Goal: Information Seeking & Learning: Learn about a topic

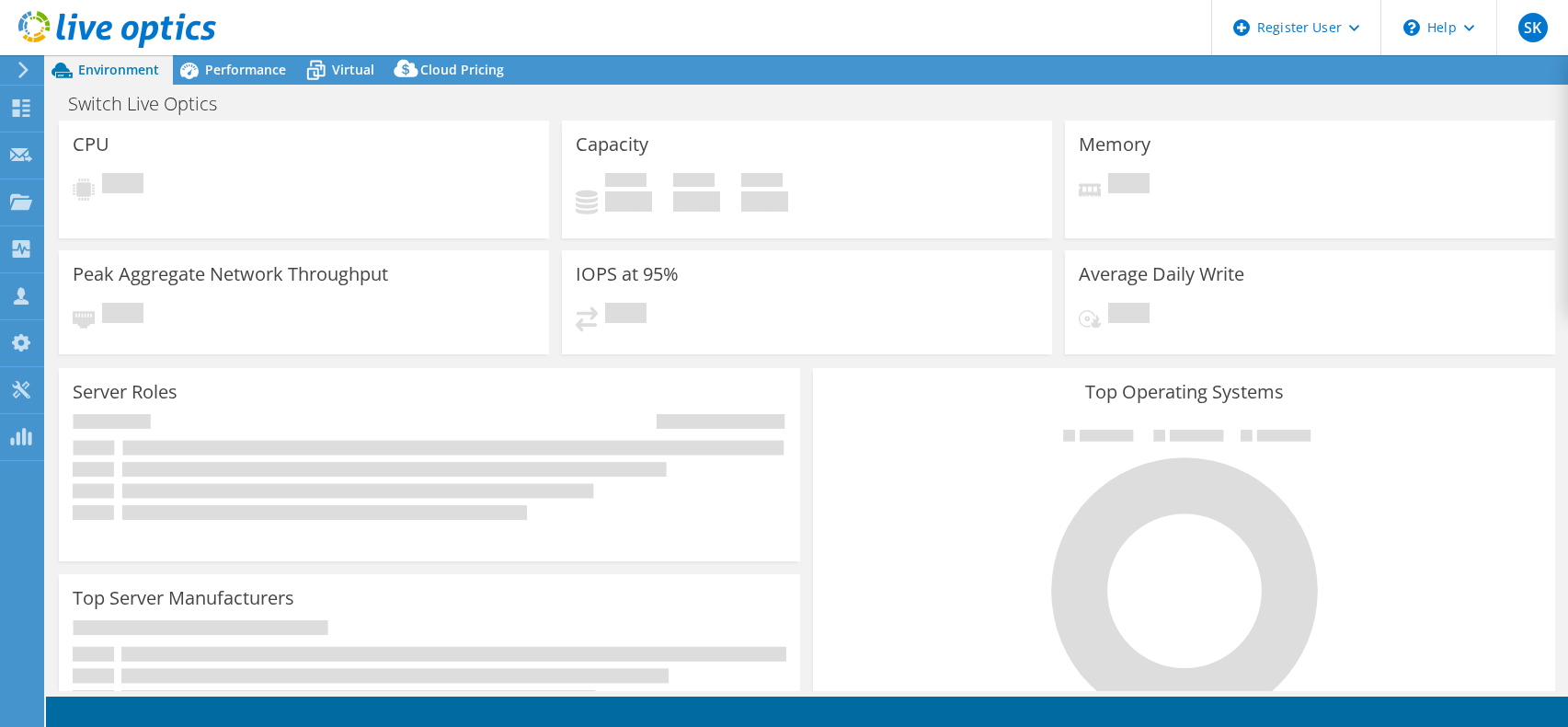
select select "USD"
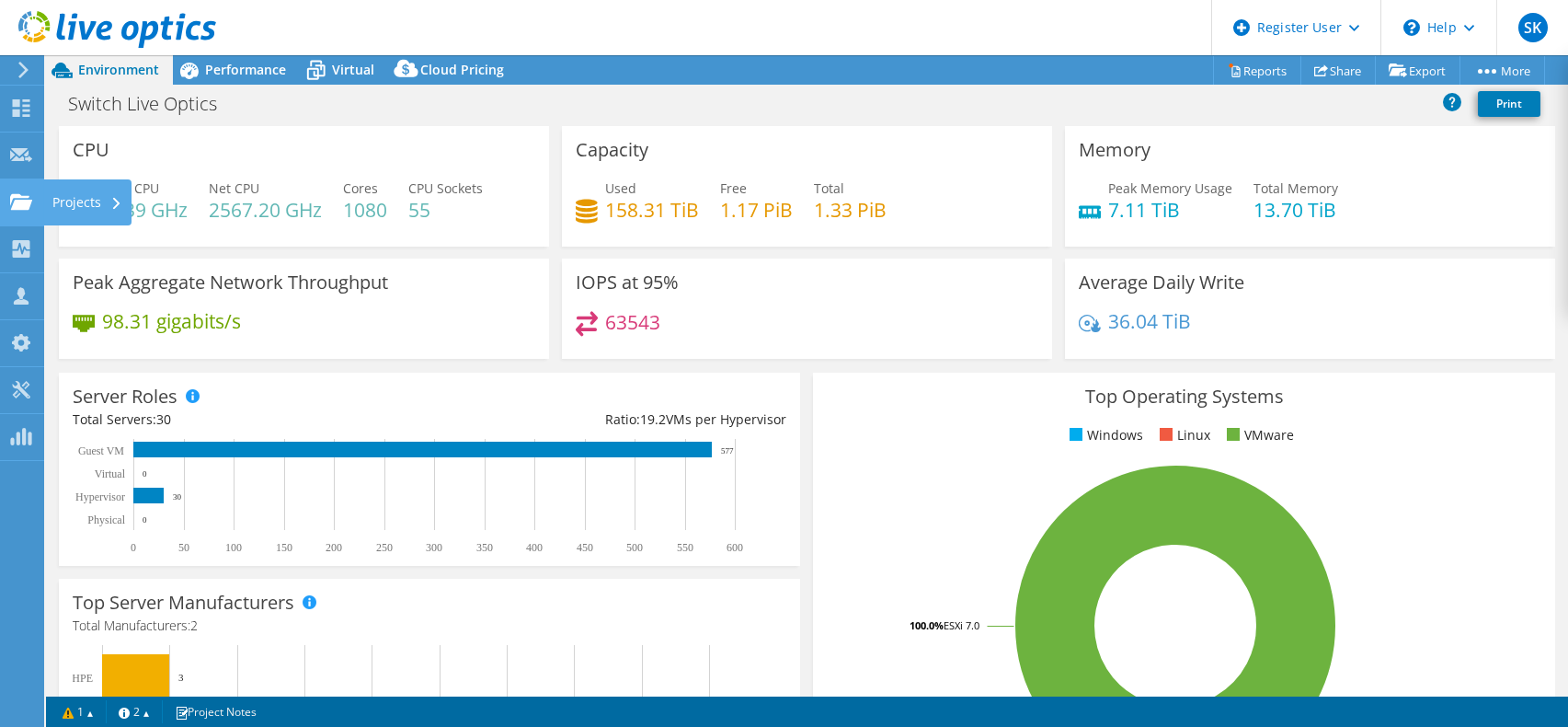
click at [22, 206] on use at bounding box center [21, 201] width 22 height 16
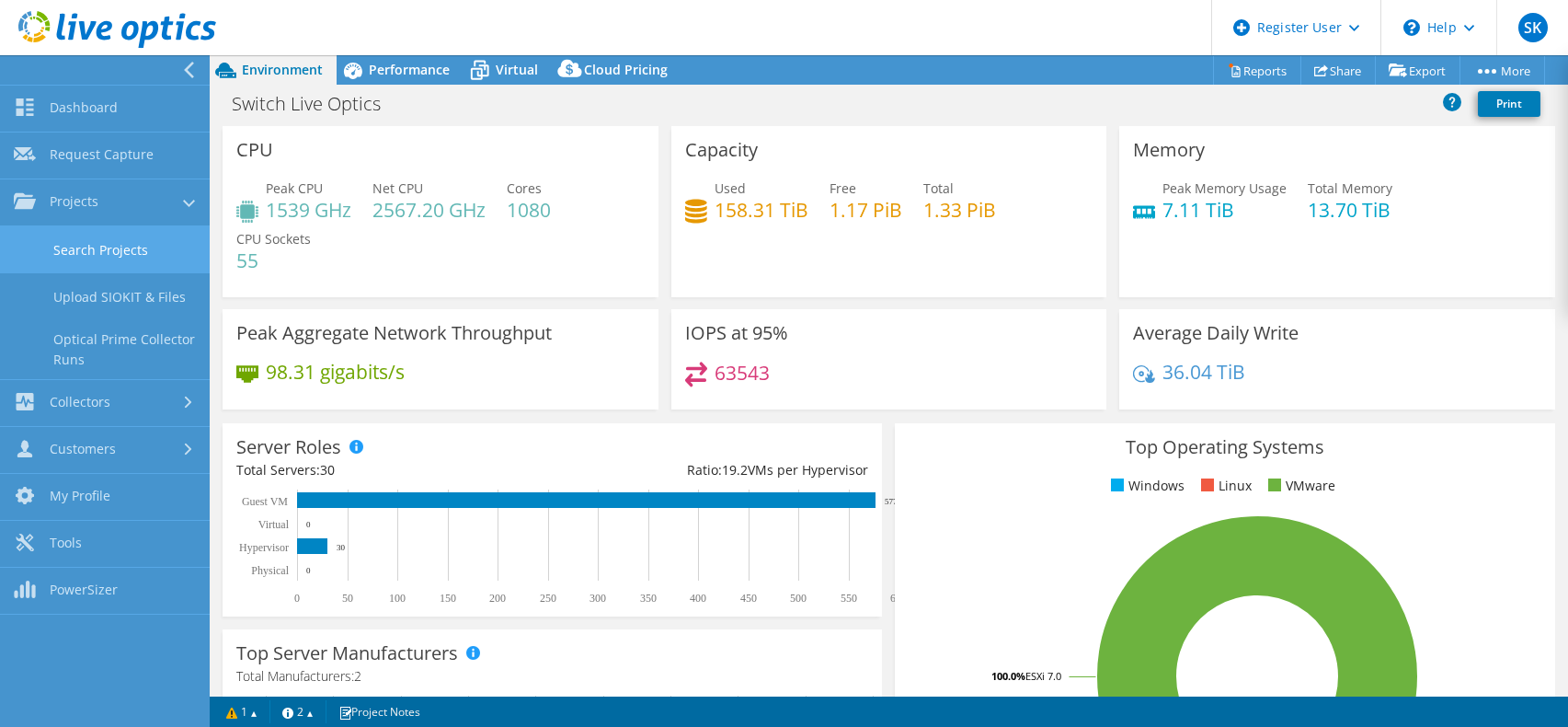
click at [103, 244] on link "Search Projects" at bounding box center [104, 250] width 210 height 47
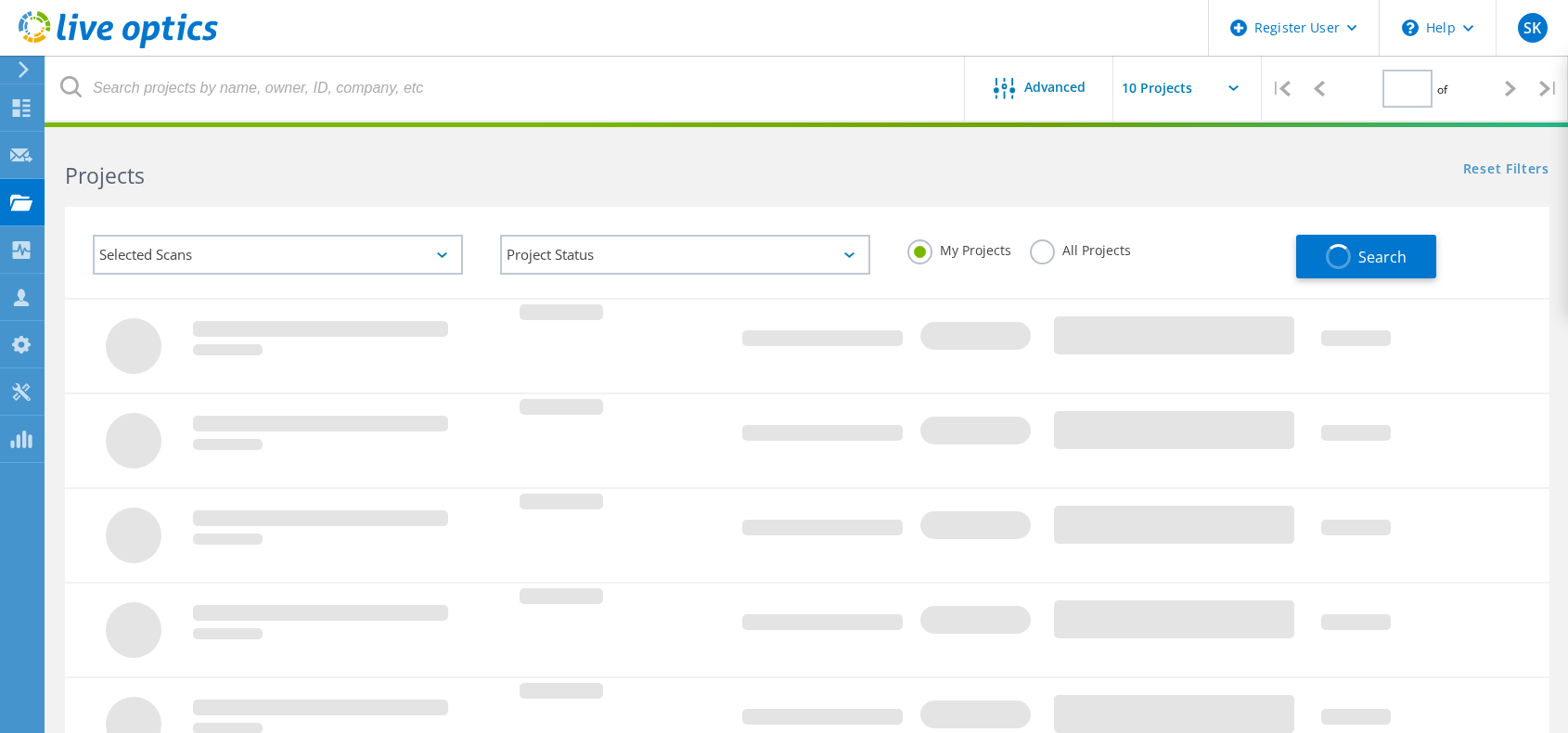
type input "1"
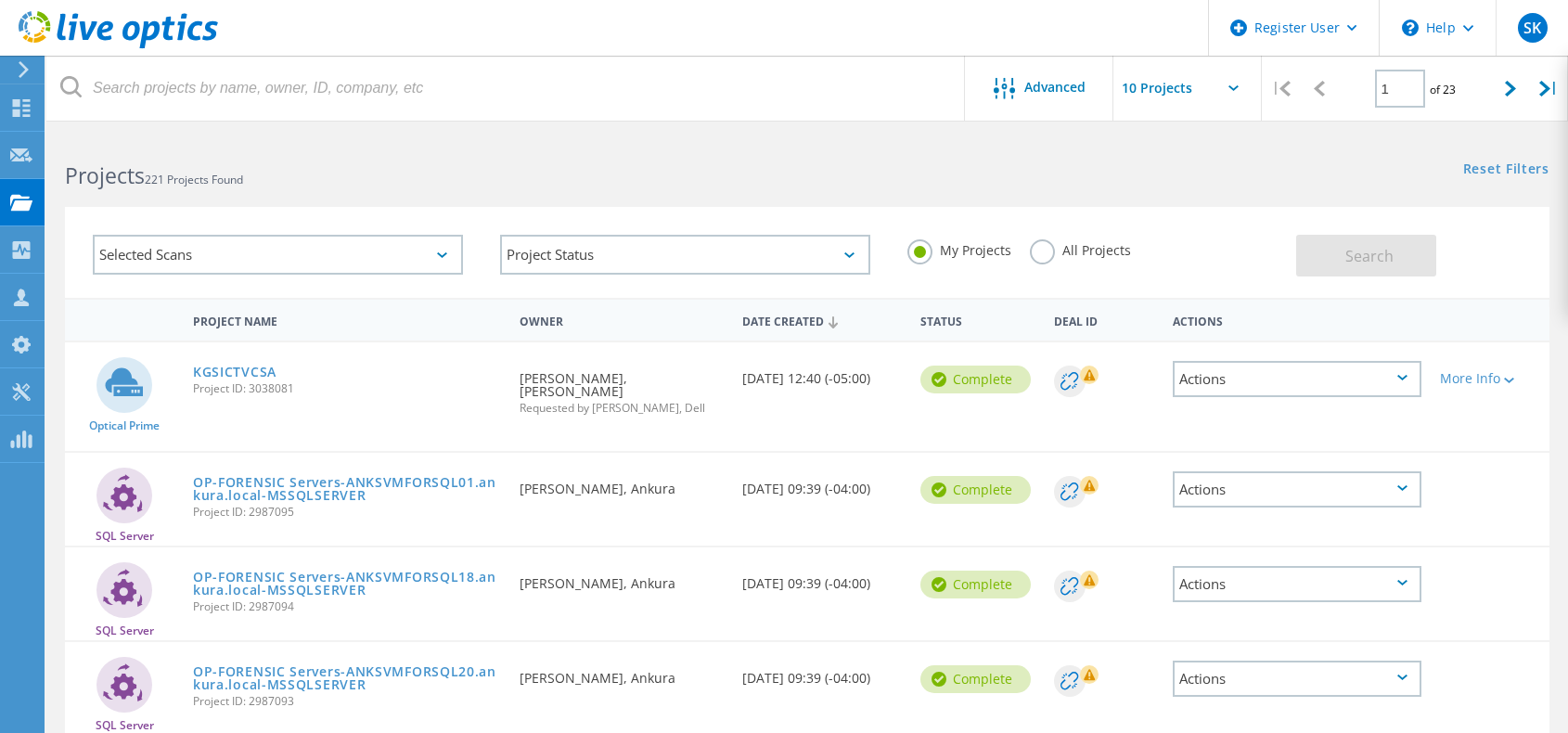
click at [1411, 379] on div "Actions" at bounding box center [1297, 378] width 248 height 36
click at [1204, 336] on div "View Project" at bounding box center [1297, 336] width 245 height 29
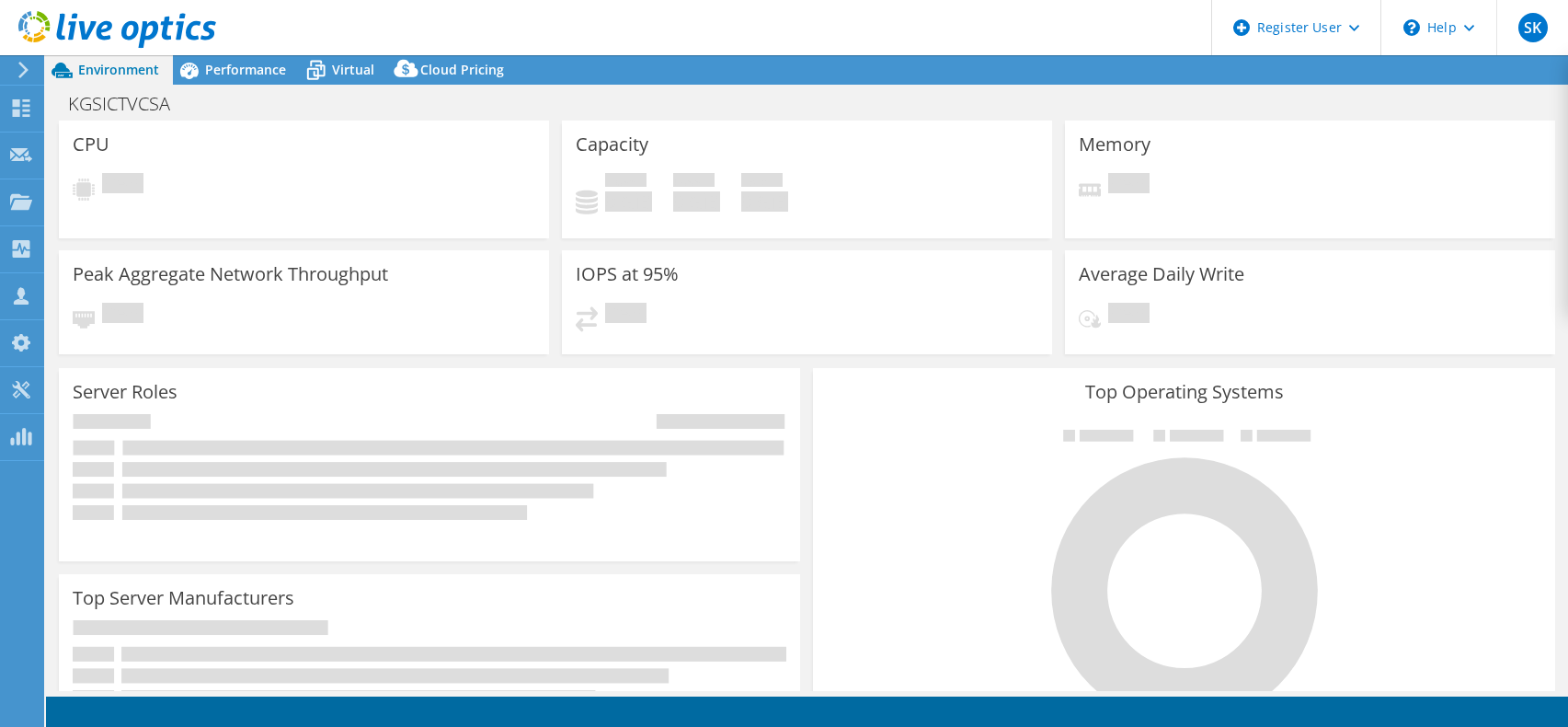
select select "USD"
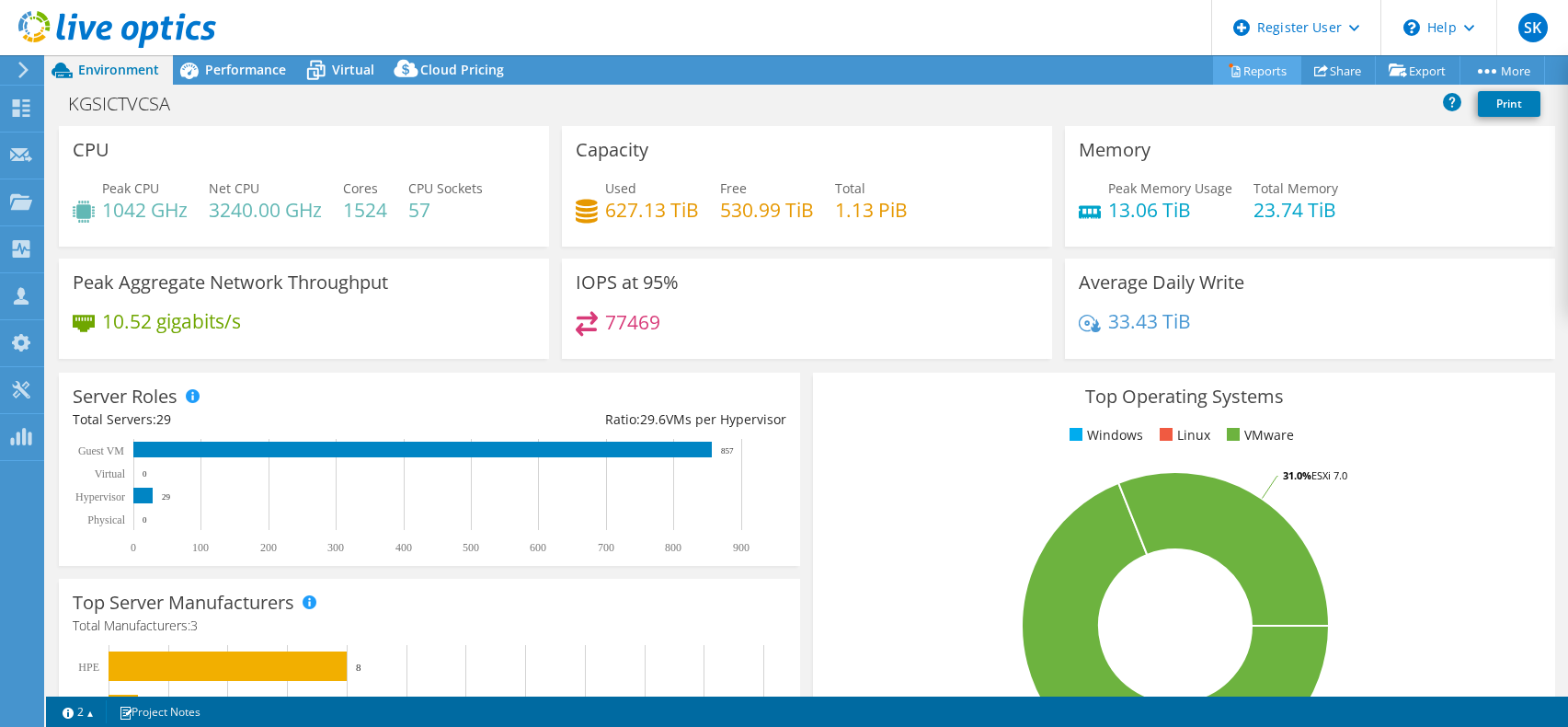
click at [1251, 70] on link "Reports" at bounding box center [1258, 70] width 89 height 29
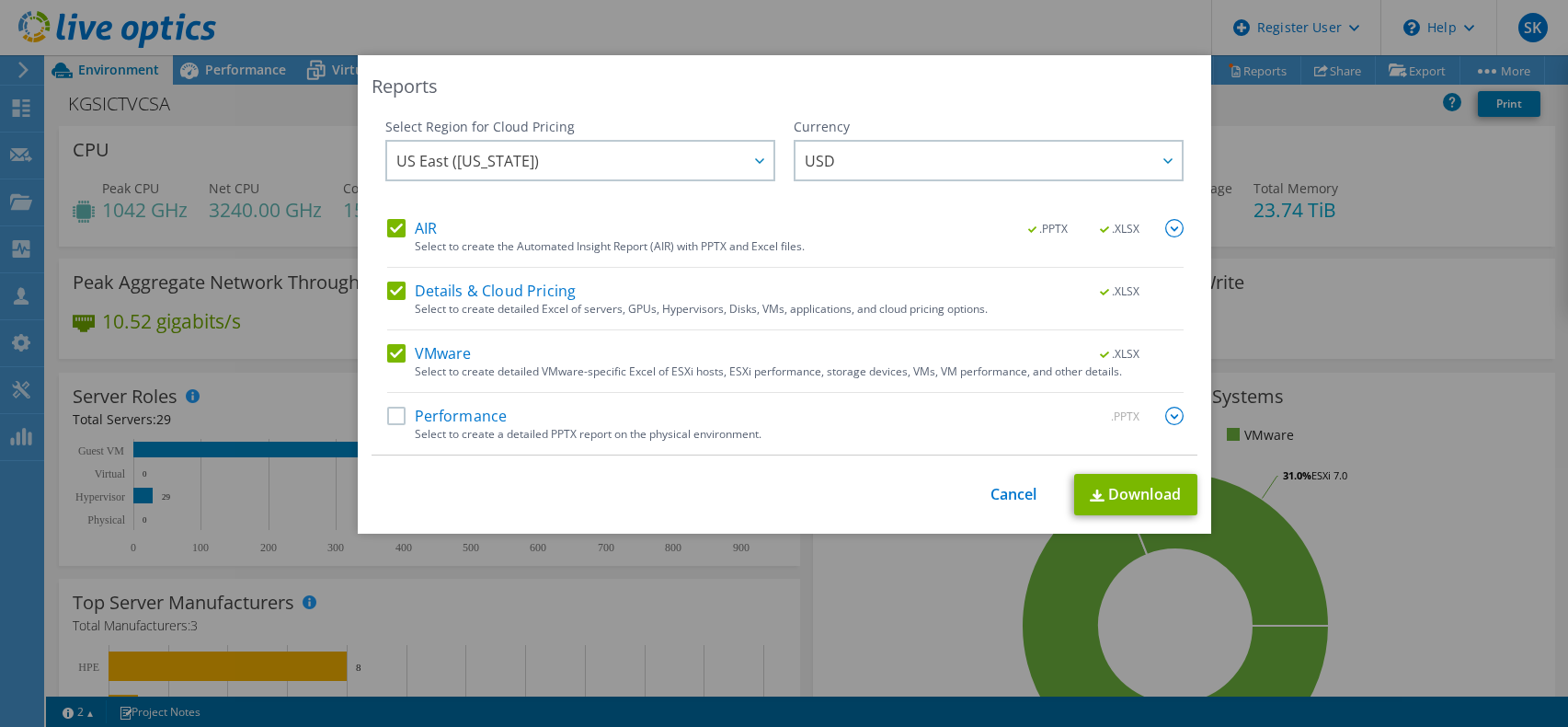
click at [396, 418] on label "Performance" at bounding box center [447, 416] width 120 height 19
click at [0, 0] on input "Performance" at bounding box center [0, 0] width 0 height 0
click at [387, 228] on label "AIR" at bounding box center [412, 228] width 49 height 19
click at [0, 0] on input "AIR" at bounding box center [0, 0] width 0 height 0
click at [390, 289] on label "Details & Cloud Pricing" at bounding box center [482, 291] width 189 height 19
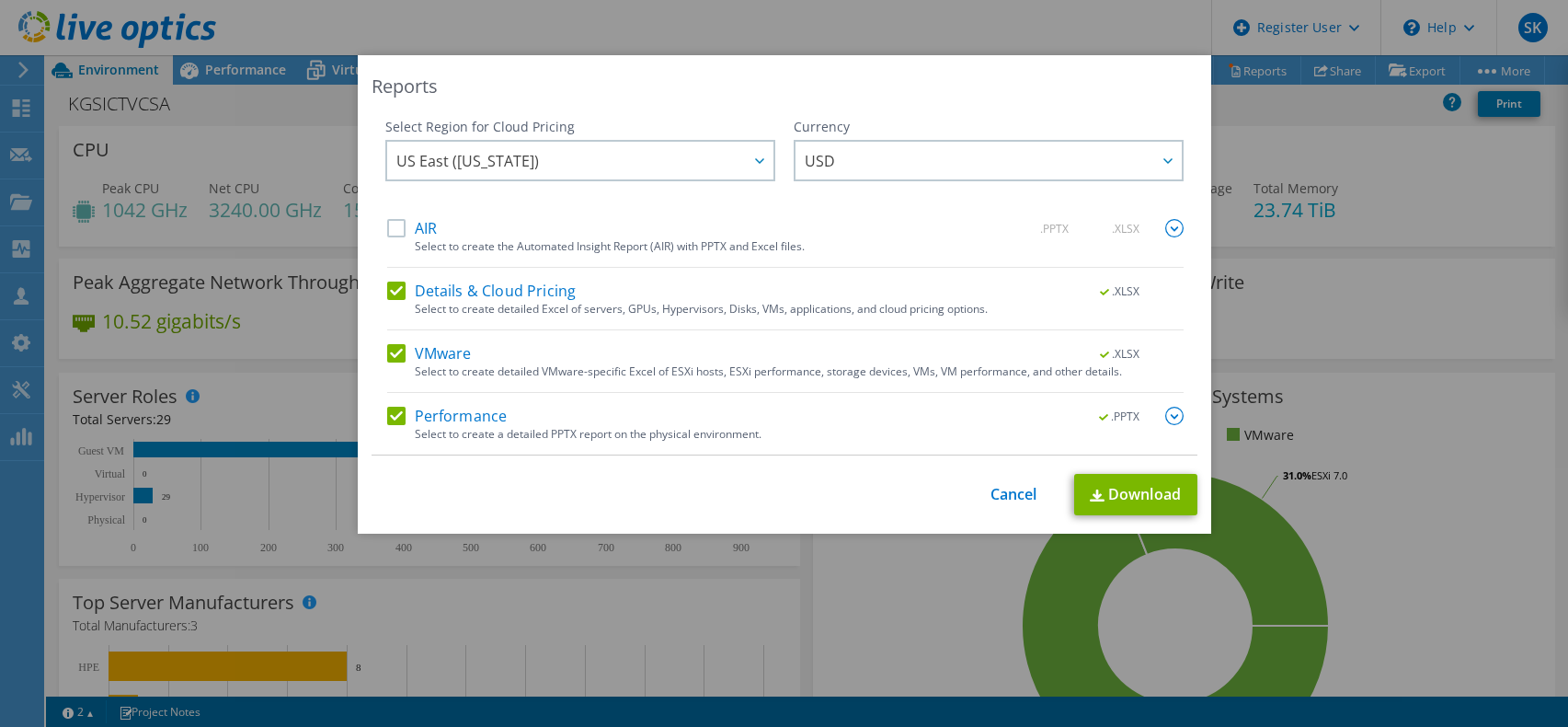
click at [0, 0] on input "Details & Cloud Pricing" at bounding box center [0, 0] width 0 height 0
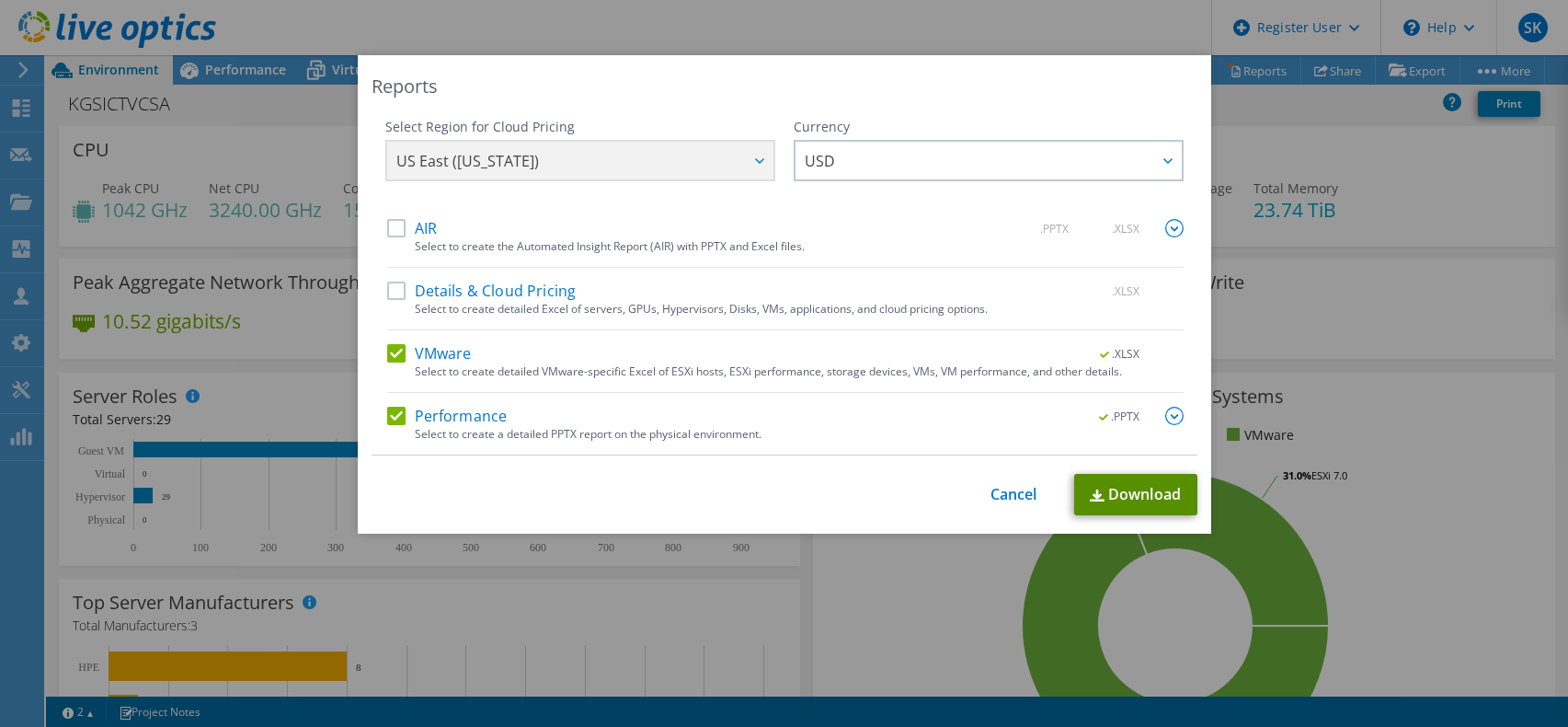
click at [1136, 492] on link "Download" at bounding box center [1136, 495] width 123 height 41
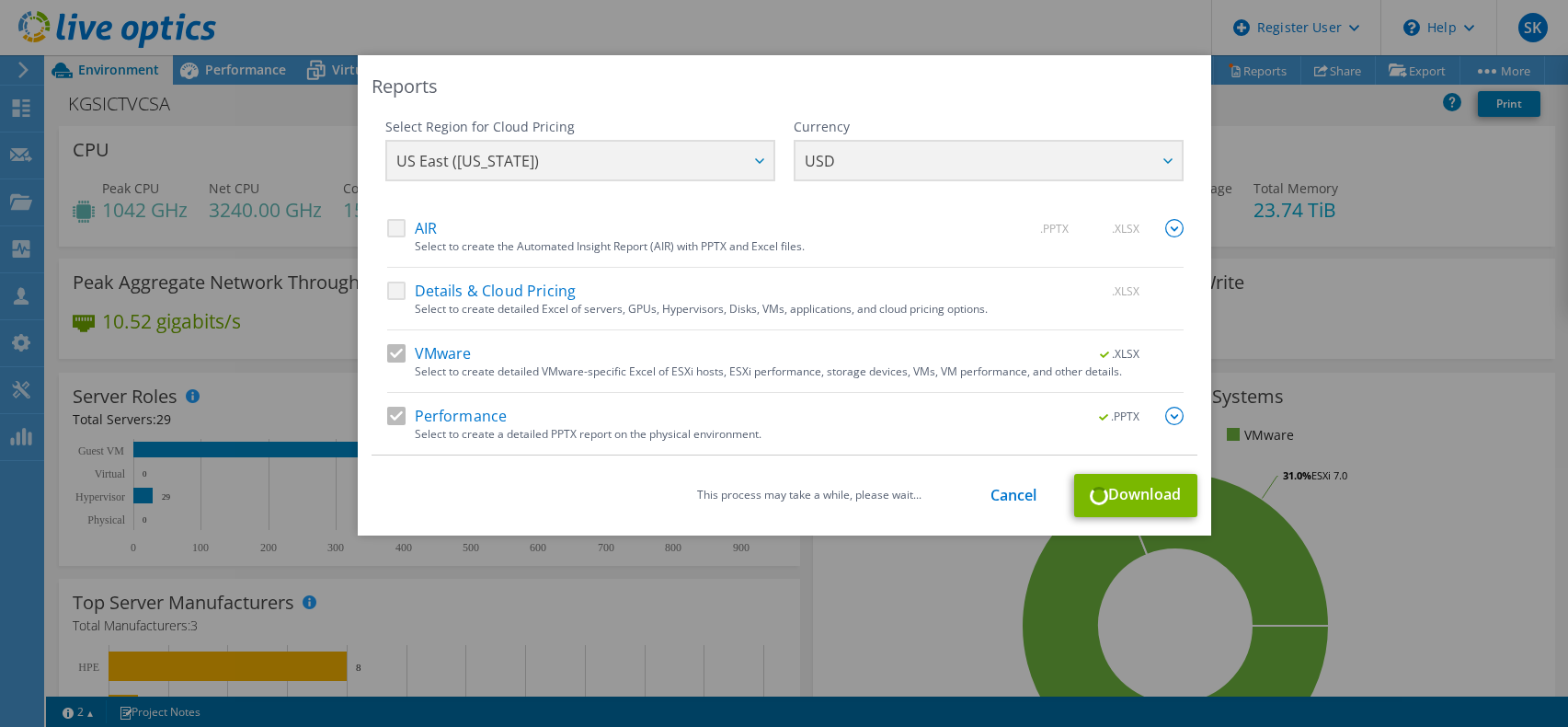
click at [283, 113] on div "Reports Select Region for Cloud Pricing Asia Pacific (Hong Kong) Asia Pacific (…" at bounding box center [784, 364] width 1568 height 617
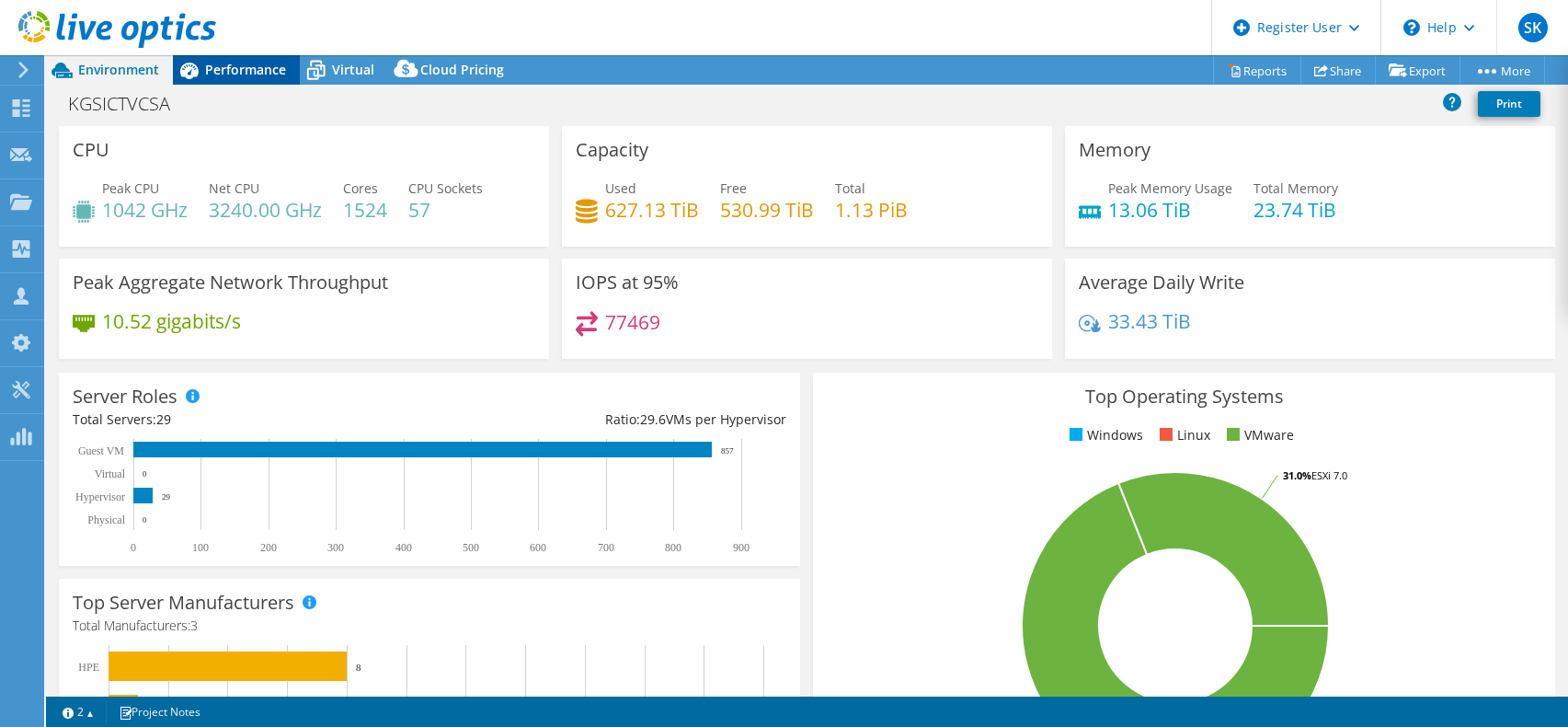
click at [226, 60] on div "Performance" at bounding box center [236, 70] width 127 height 30
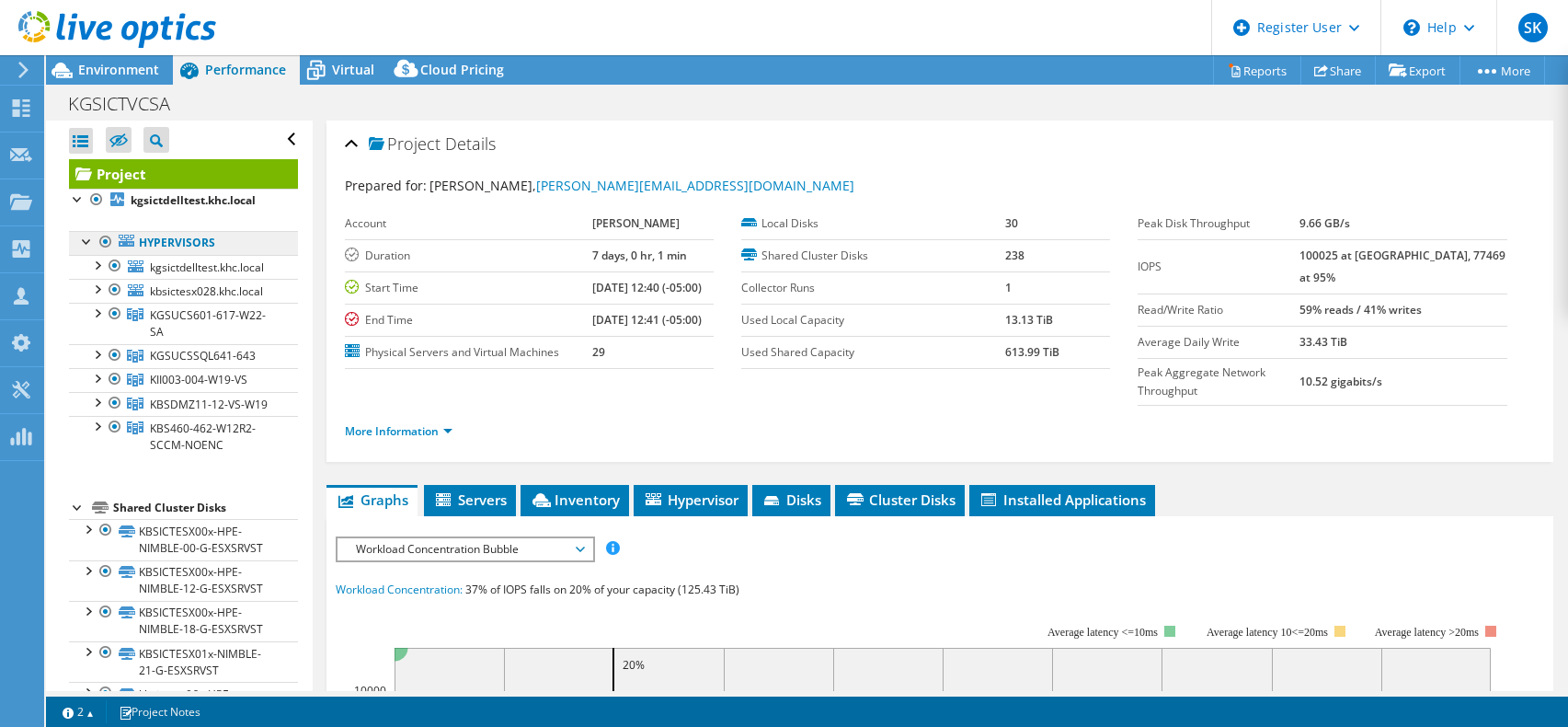
click at [184, 244] on link "Hypervisors" at bounding box center [183, 242] width 229 height 24
click at [584, 547] on icon at bounding box center [580, 550] width 9 height 6
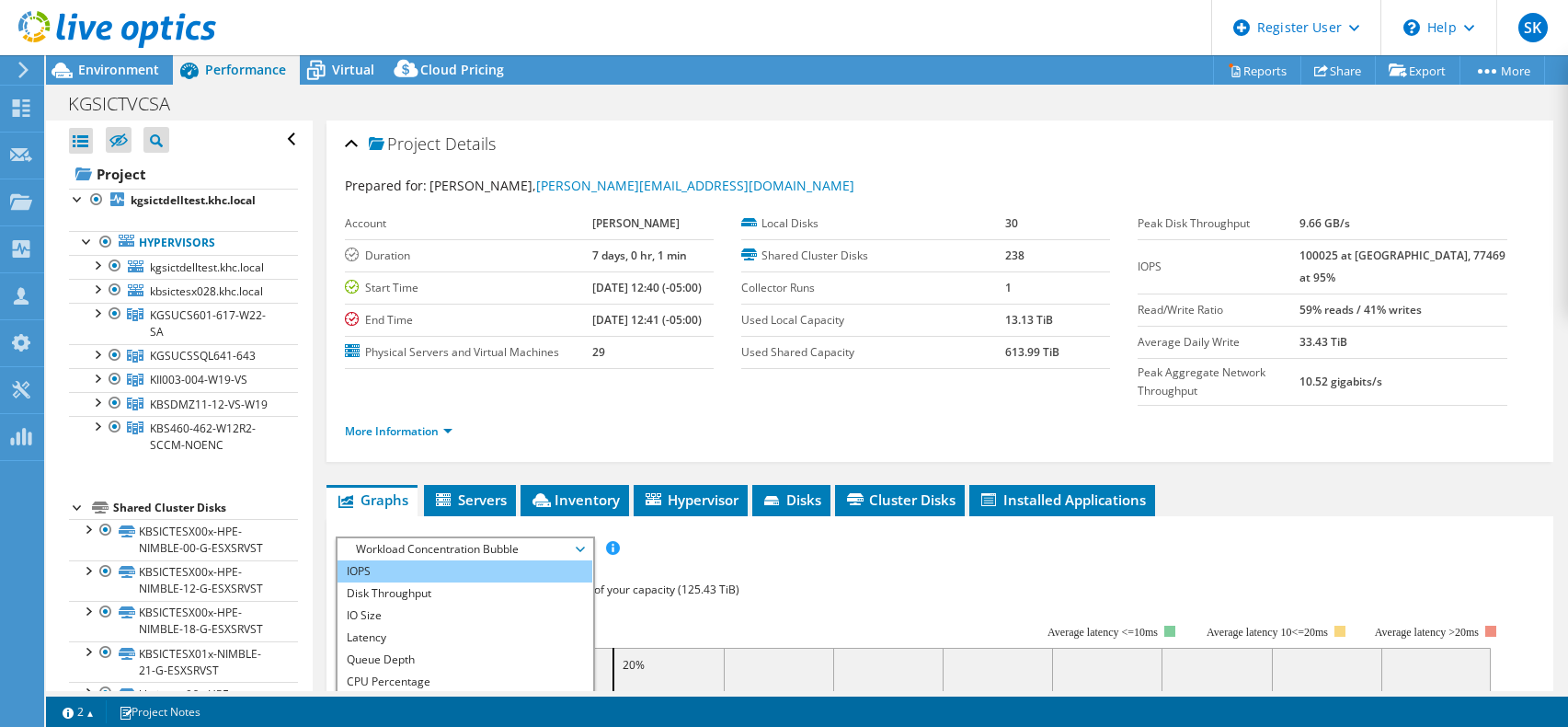
click at [410, 561] on li "IOPS" at bounding box center [465, 571] width 255 height 22
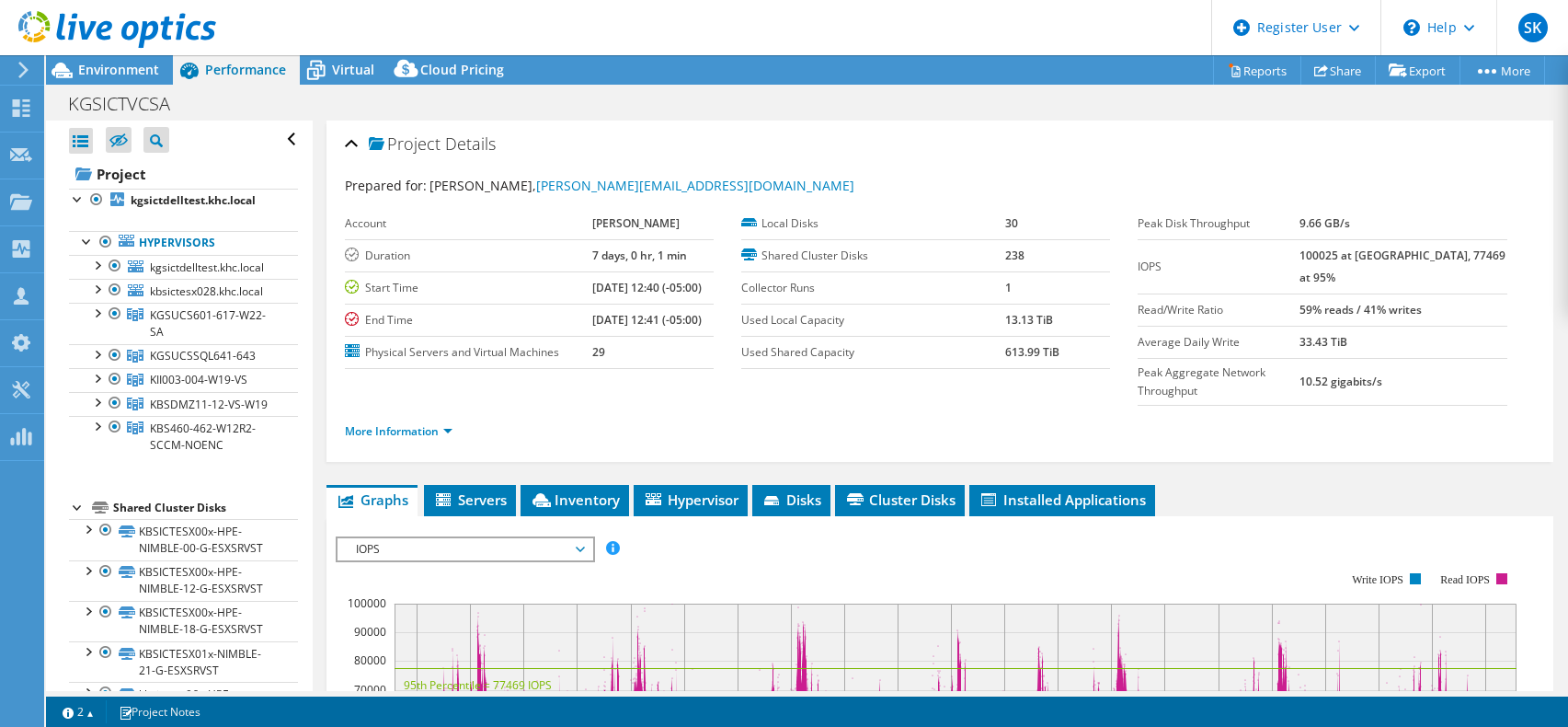
click at [578, 538] on span "IOPS" at bounding box center [465, 549] width 236 height 22
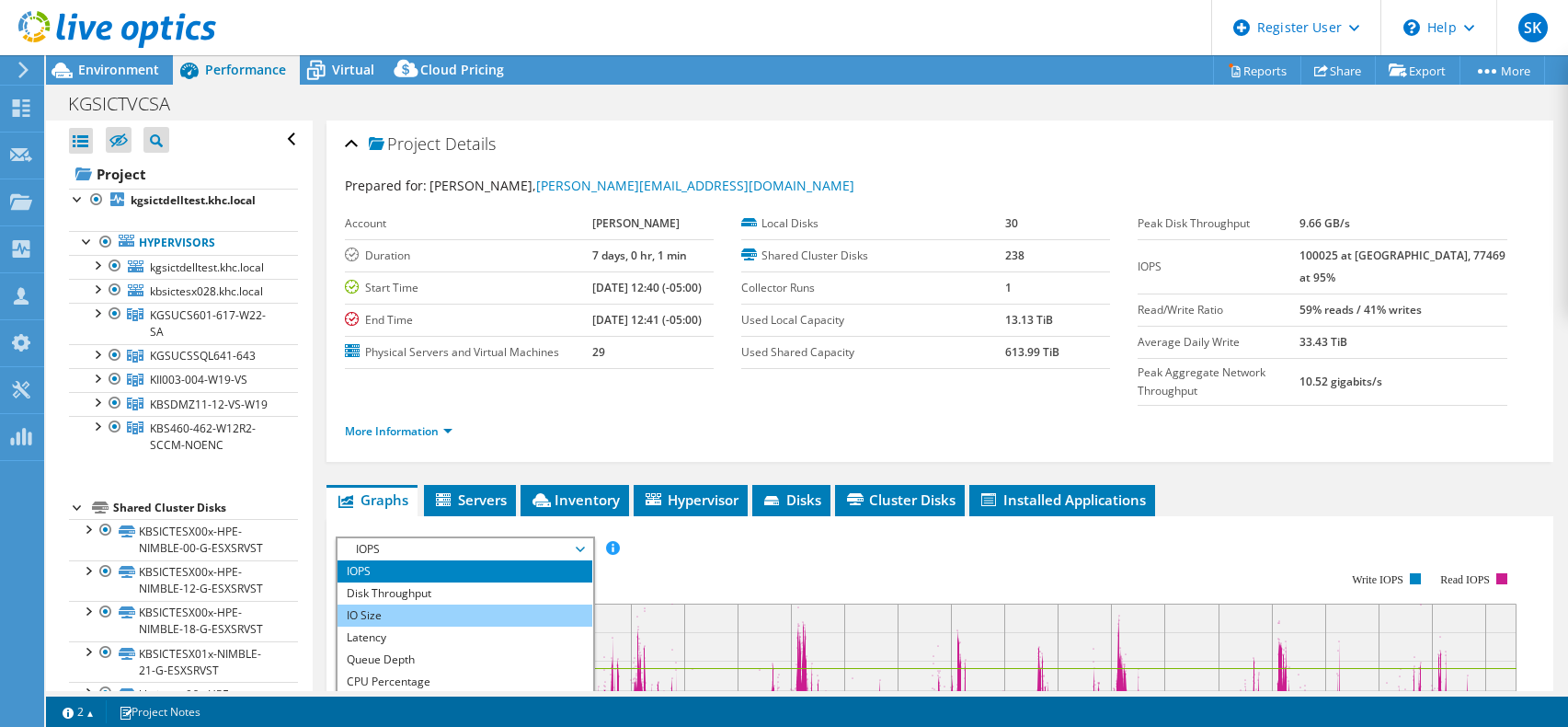
click at [451, 604] on li "IO Size" at bounding box center [465, 615] width 255 height 22
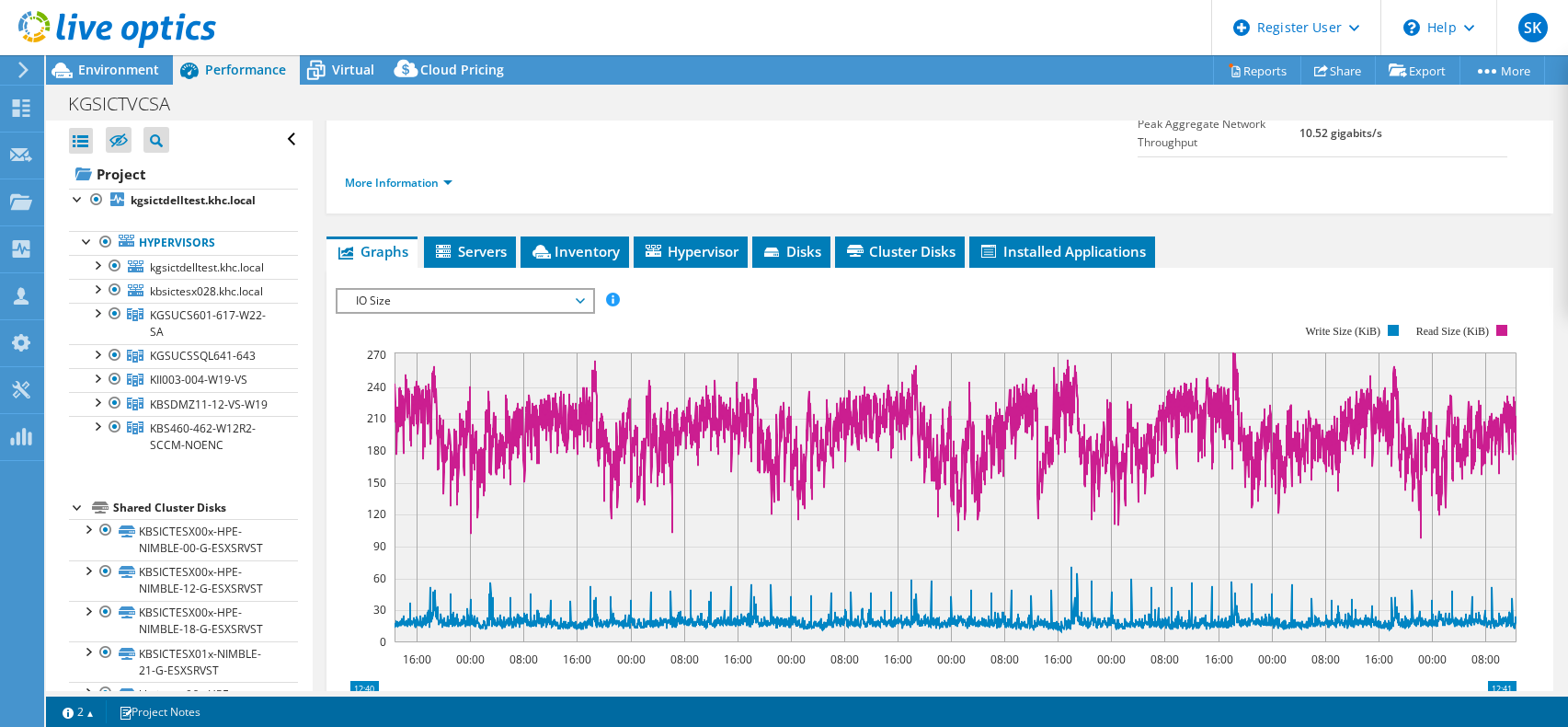
scroll to position [276, 0]
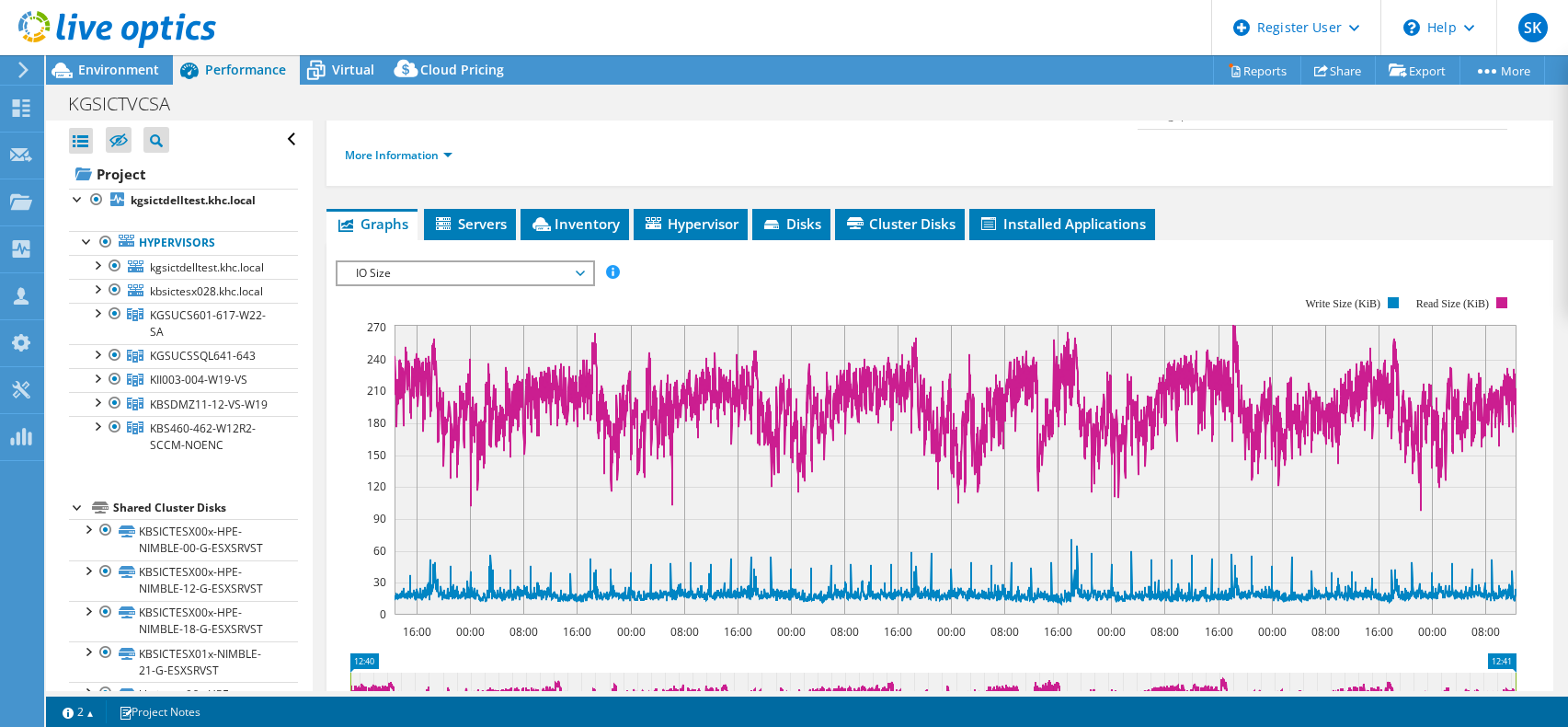
click at [582, 262] on span "IO Size" at bounding box center [465, 273] width 236 height 22
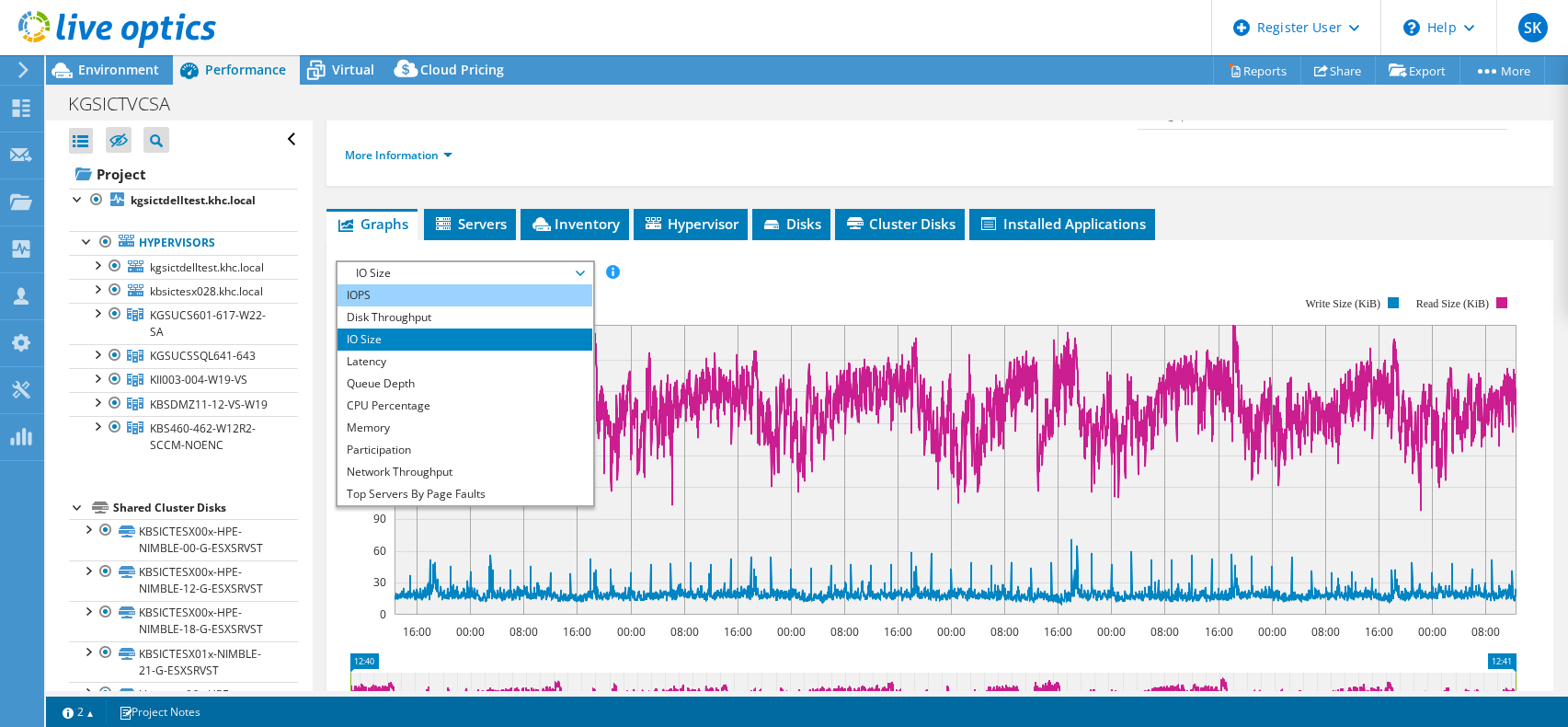
click at [432, 285] on li "IOPS" at bounding box center [465, 296] width 255 height 22
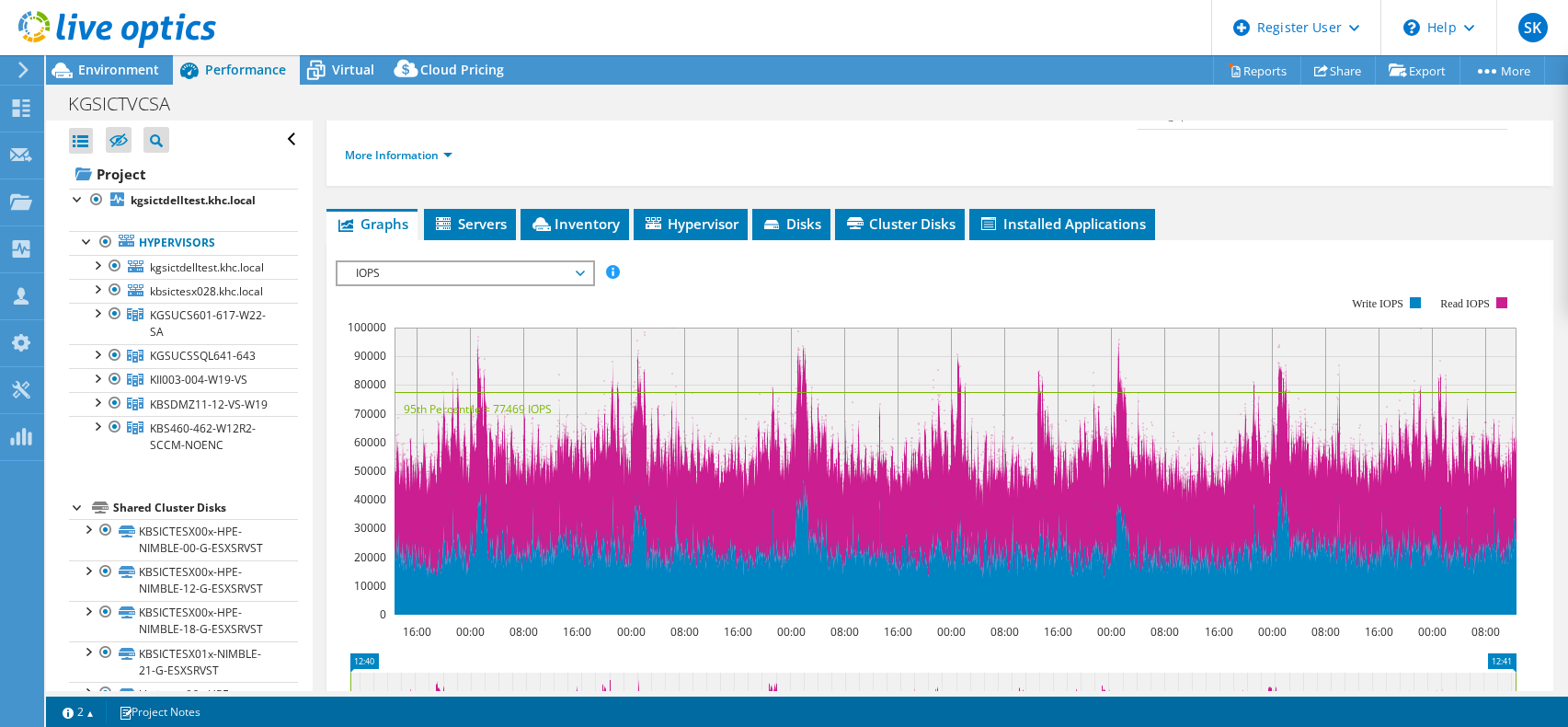
click at [584, 271] on icon at bounding box center [580, 274] width 9 height 6
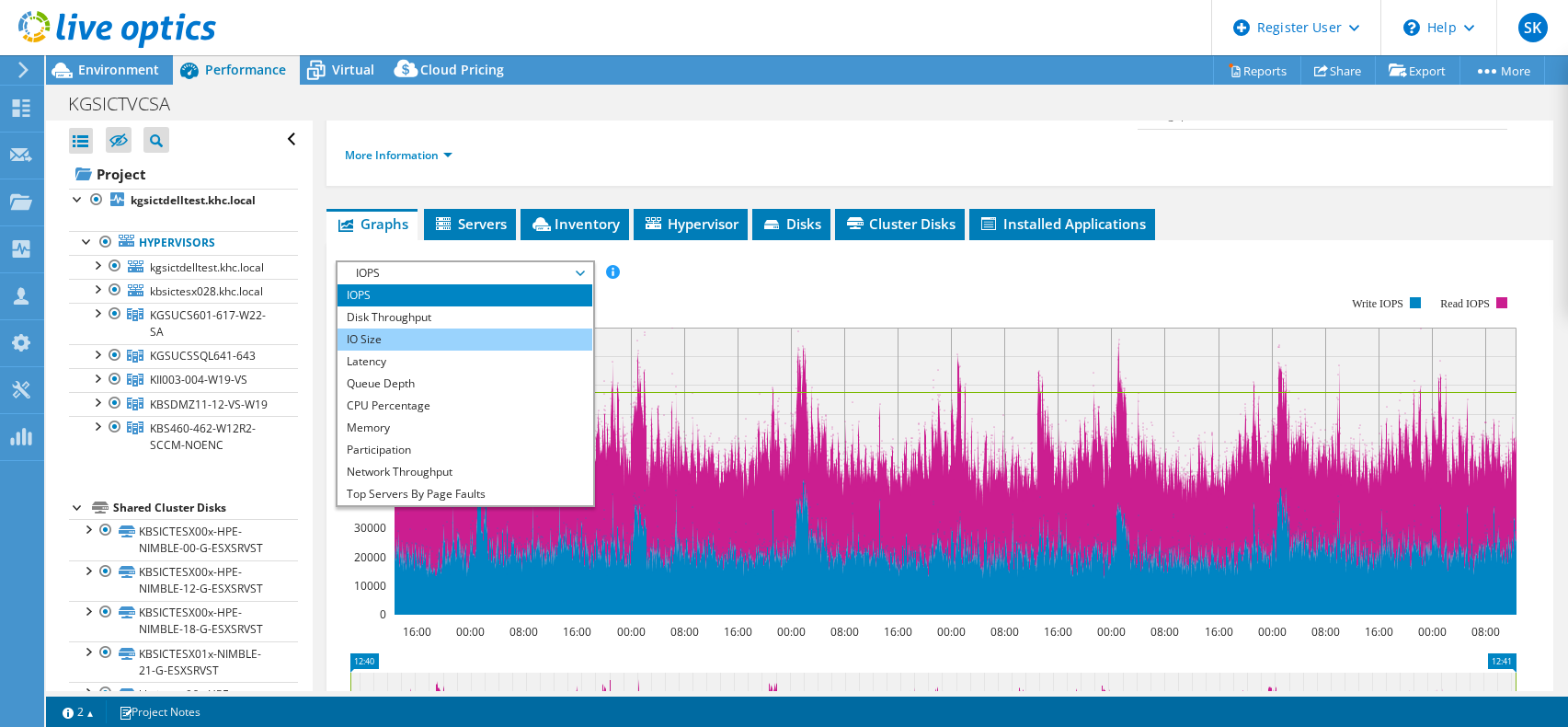
click at [398, 328] on li "IO Size" at bounding box center [465, 339] width 255 height 22
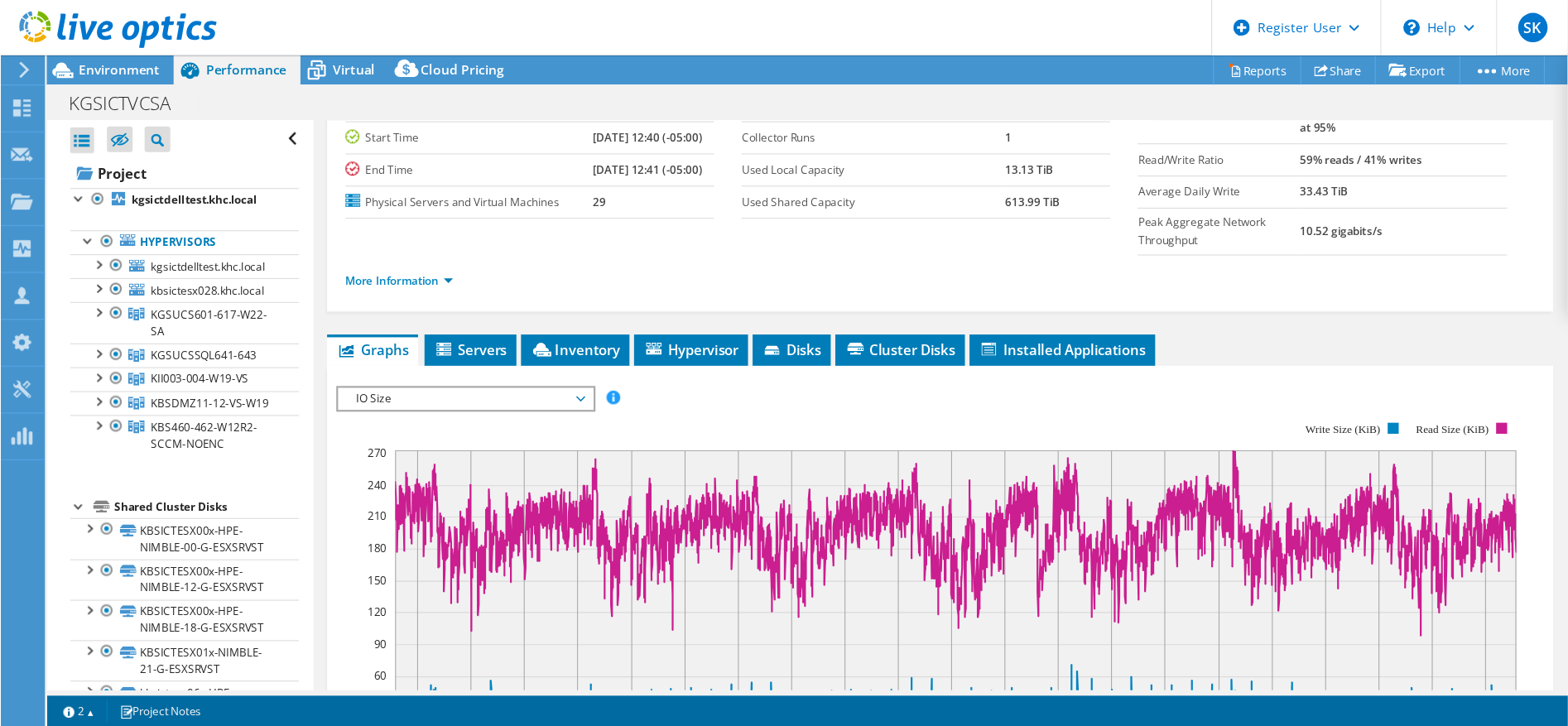
scroll to position [0, 0]
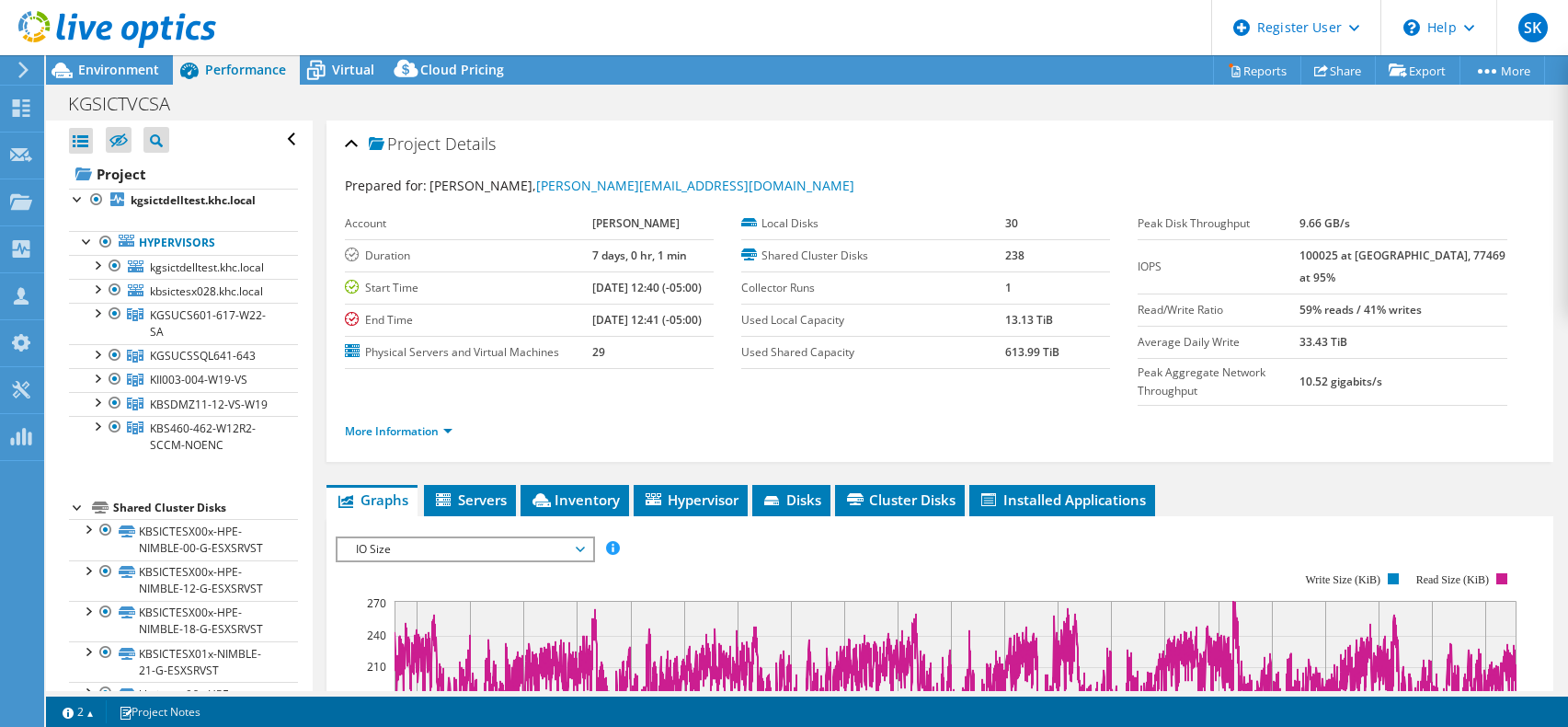
click at [379, 491] on span "Graphs" at bounding box center [372, 499] width 73 height 19
click at [143, 196] on b "kgsictdelltest.khc.local" at bounding box center [193, 200] width 125 height 16
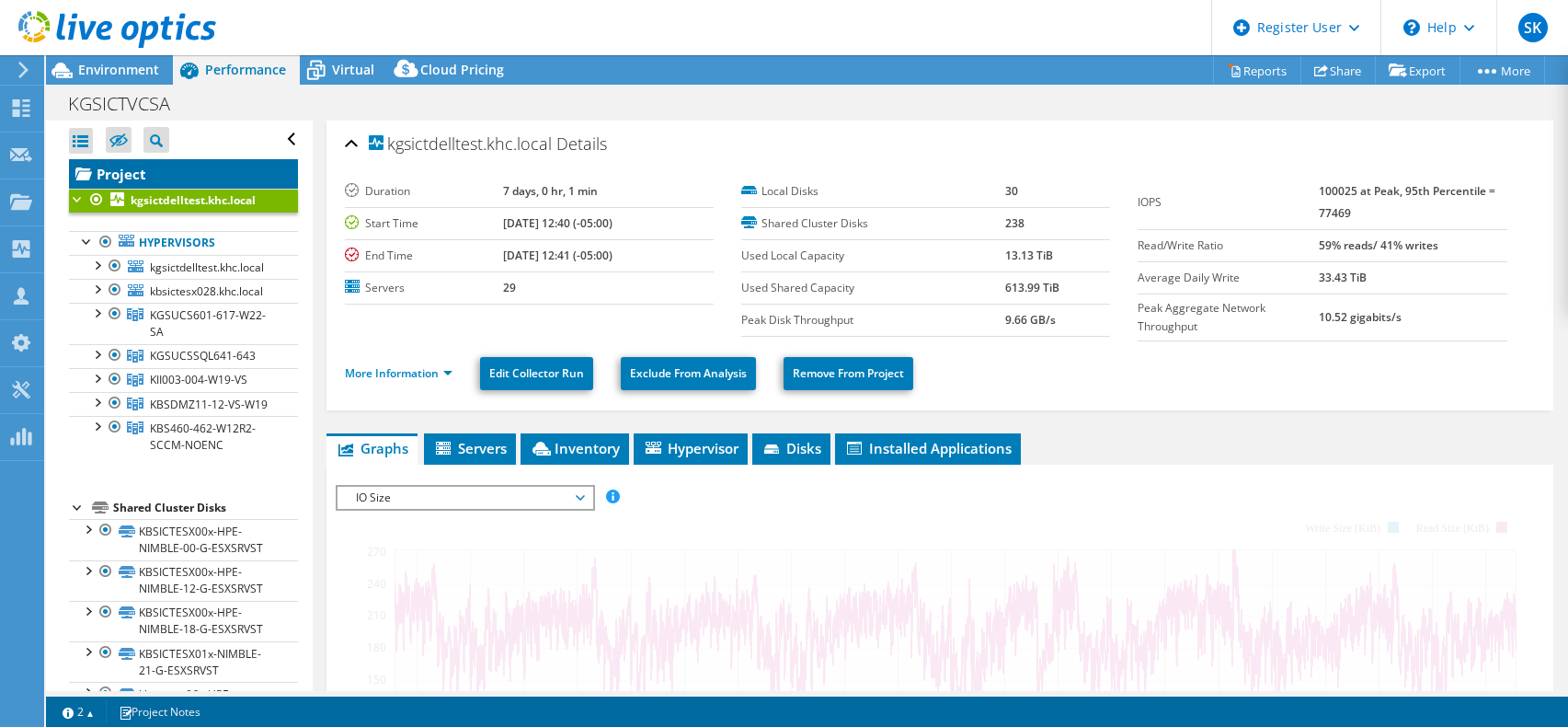
click at [114, 180] on link "Project" at bounding box center [183, 174] width 229 height 30
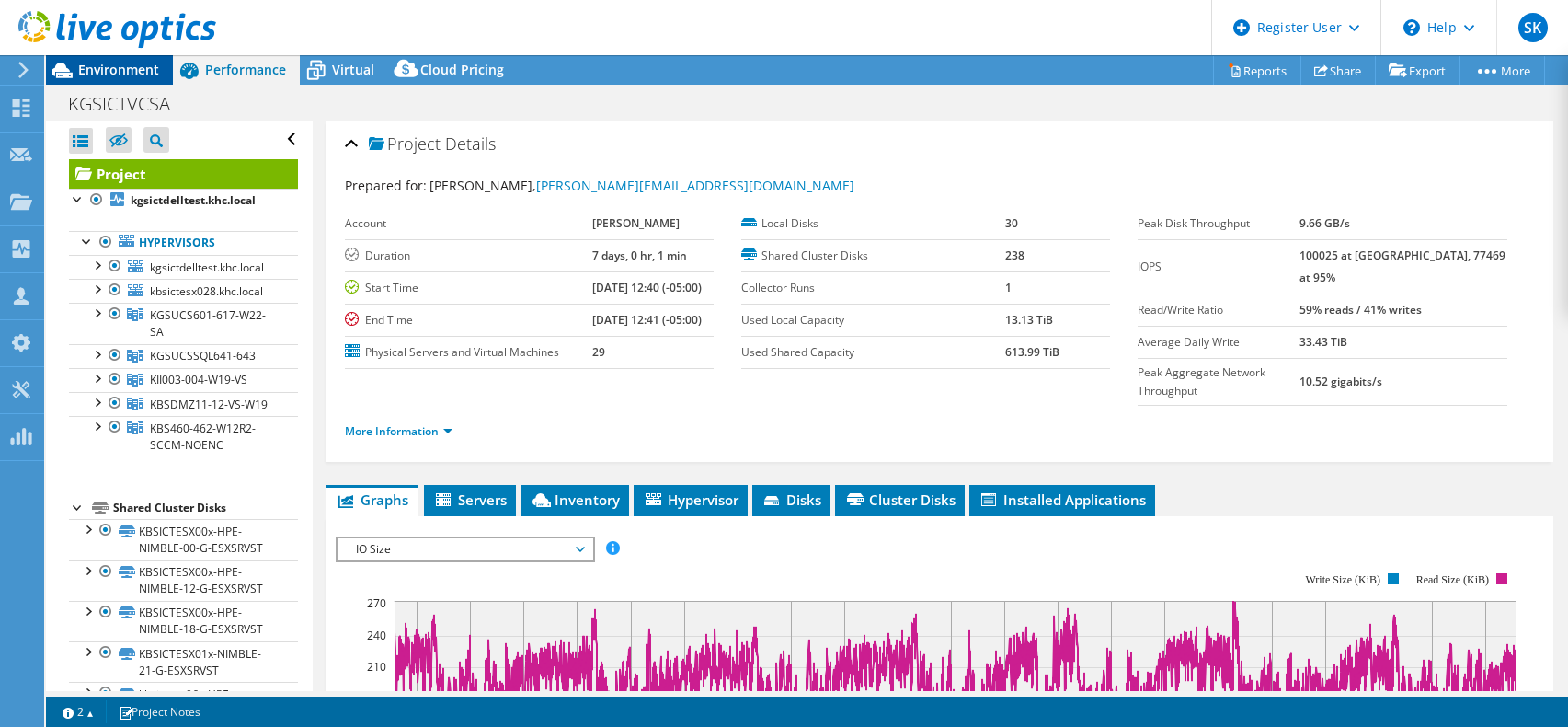
click at [69, 66] on icon at bounding box center [62, 70] width 33 height 33
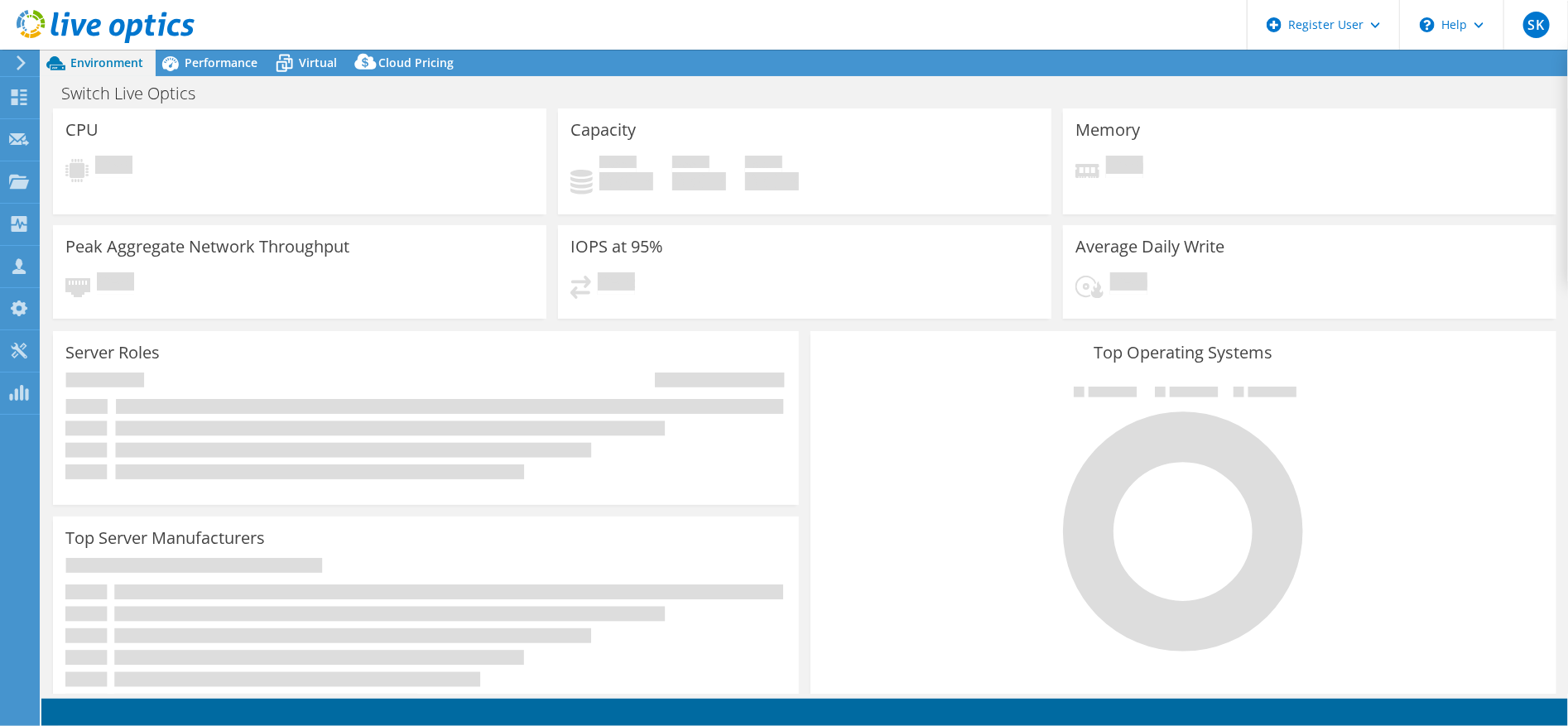
select select "USD"
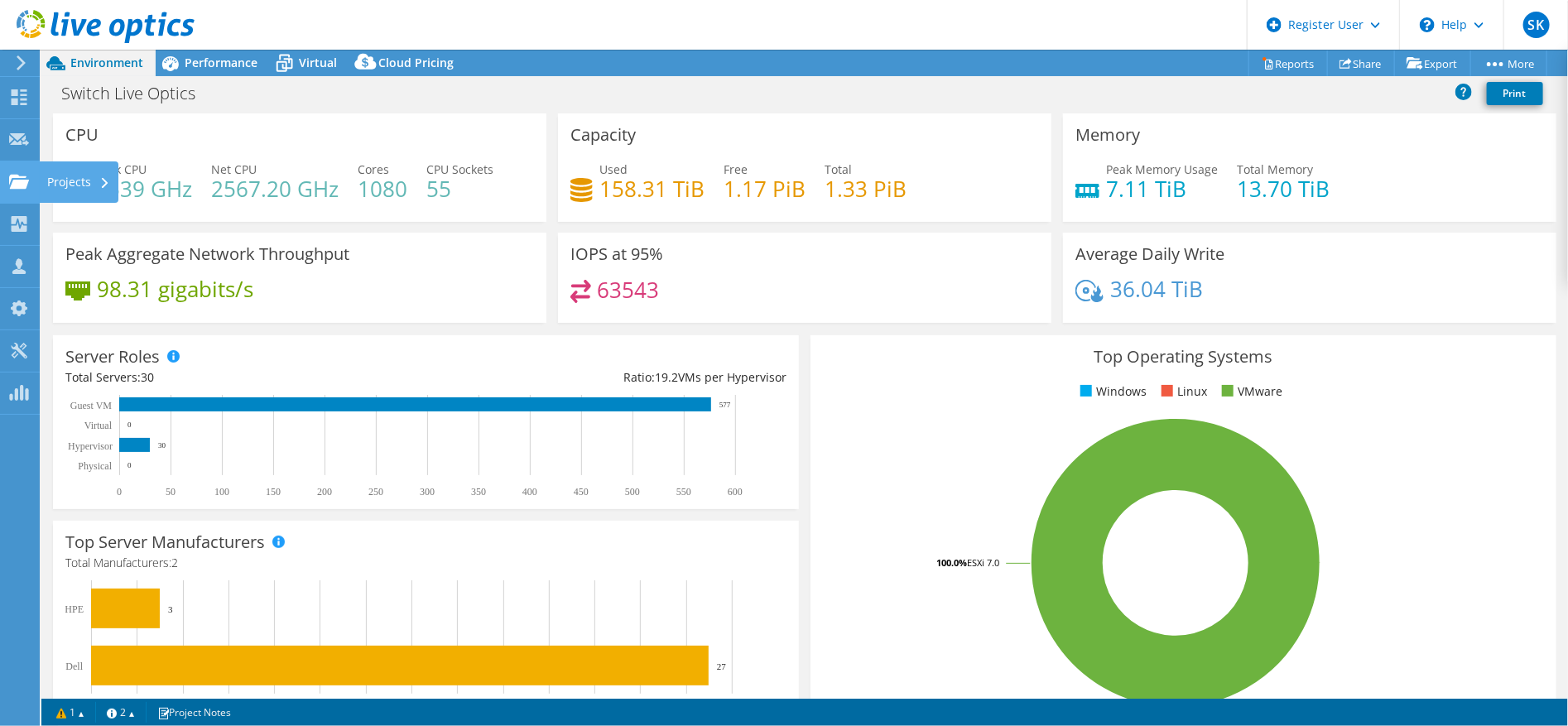
click at [67, 178] on div "Projects" at bounding box center [79, 182] width 80 height 42
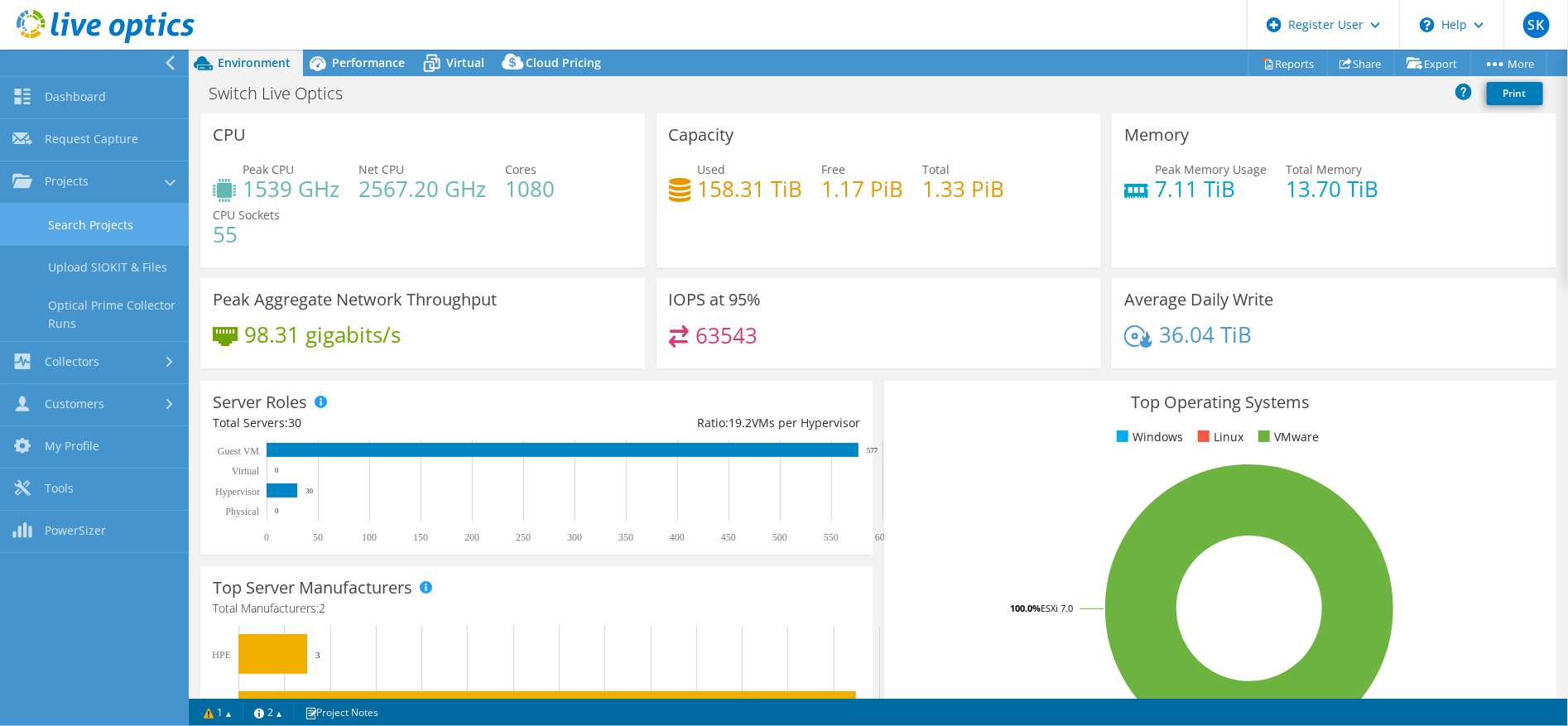
click at [89, 223] on link "Search Projects" at bounding box center [94, 225] width 189 height 43
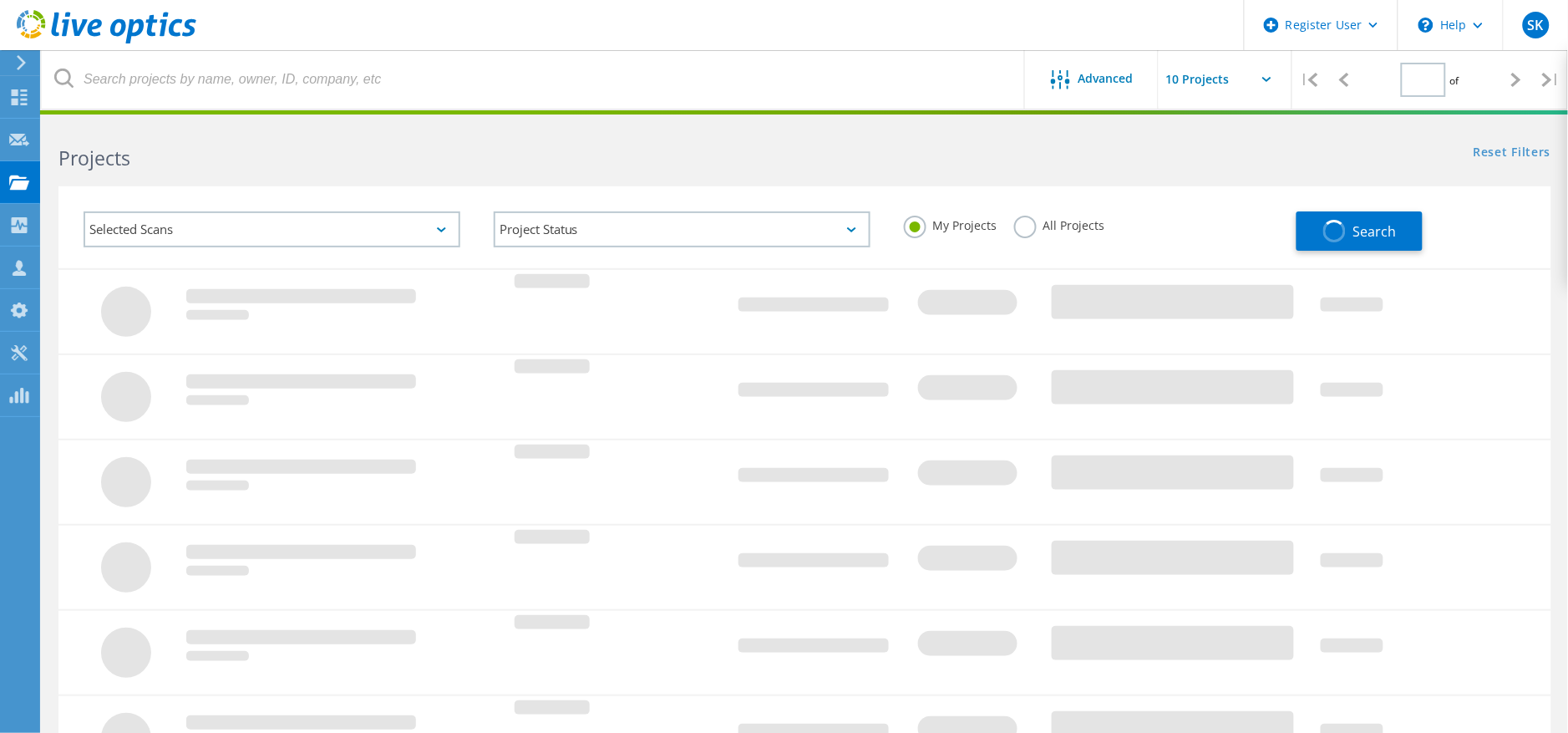
type input "1"
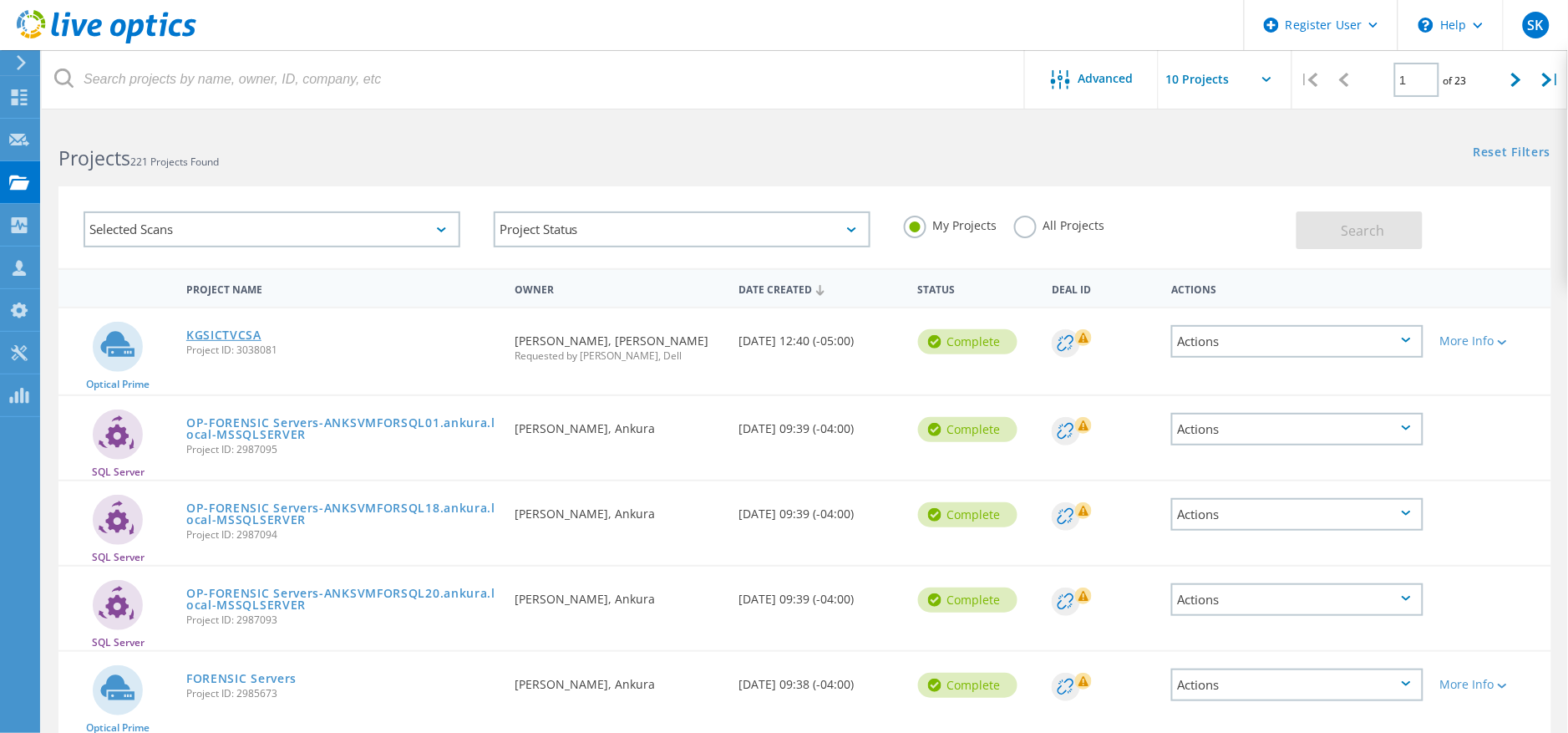
click at [240, 337] on link "KGSICTVCSA" at bounding box center [224, 335] width 75 height 12
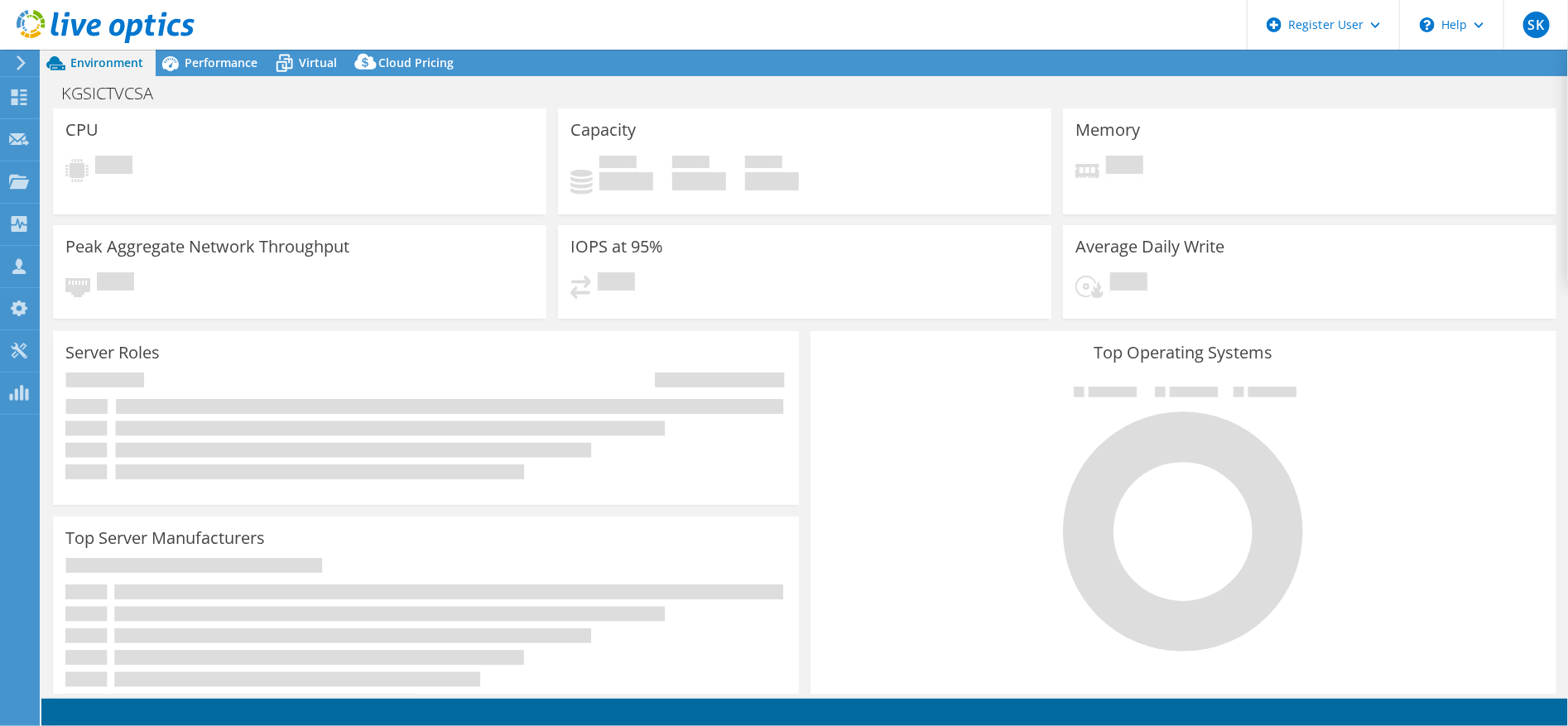
select select "USD"
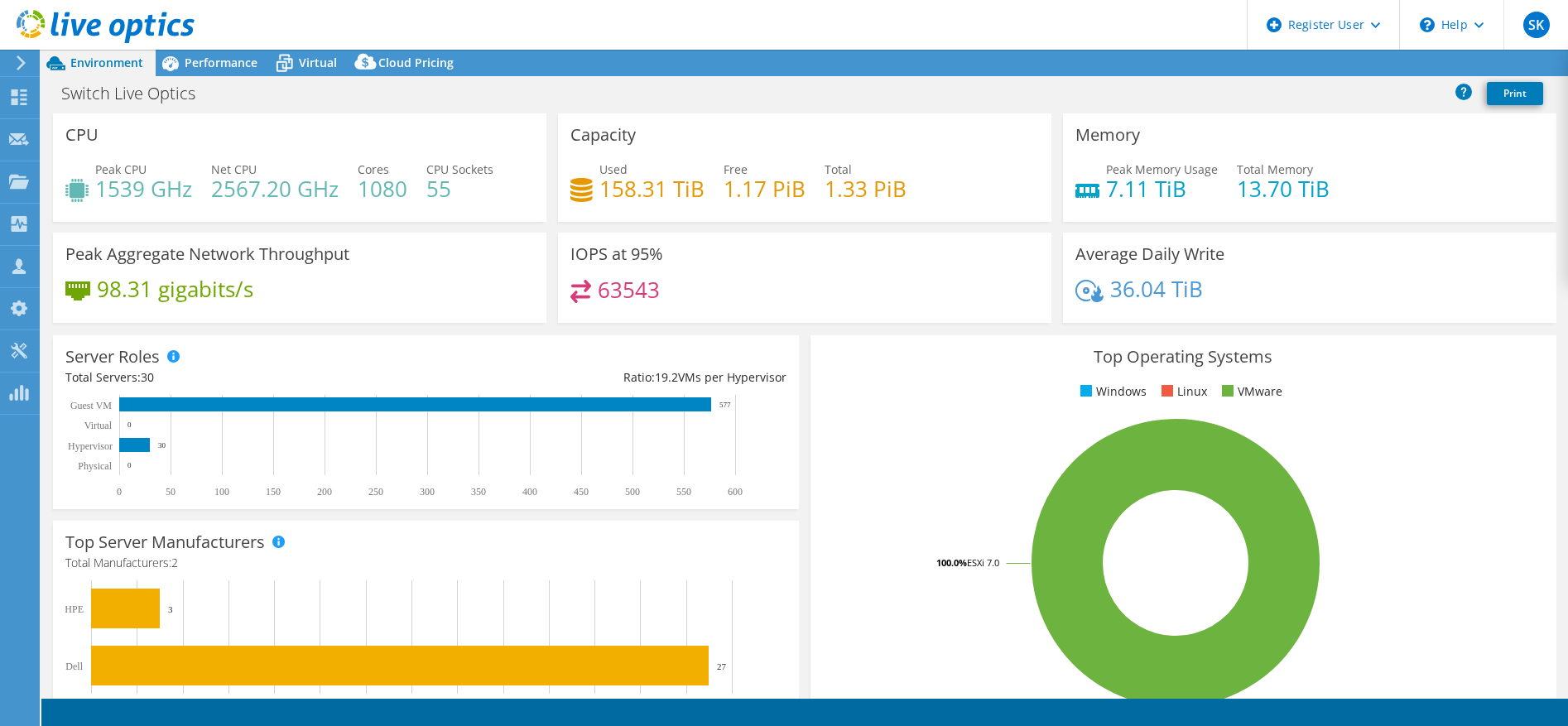
select select "USD"
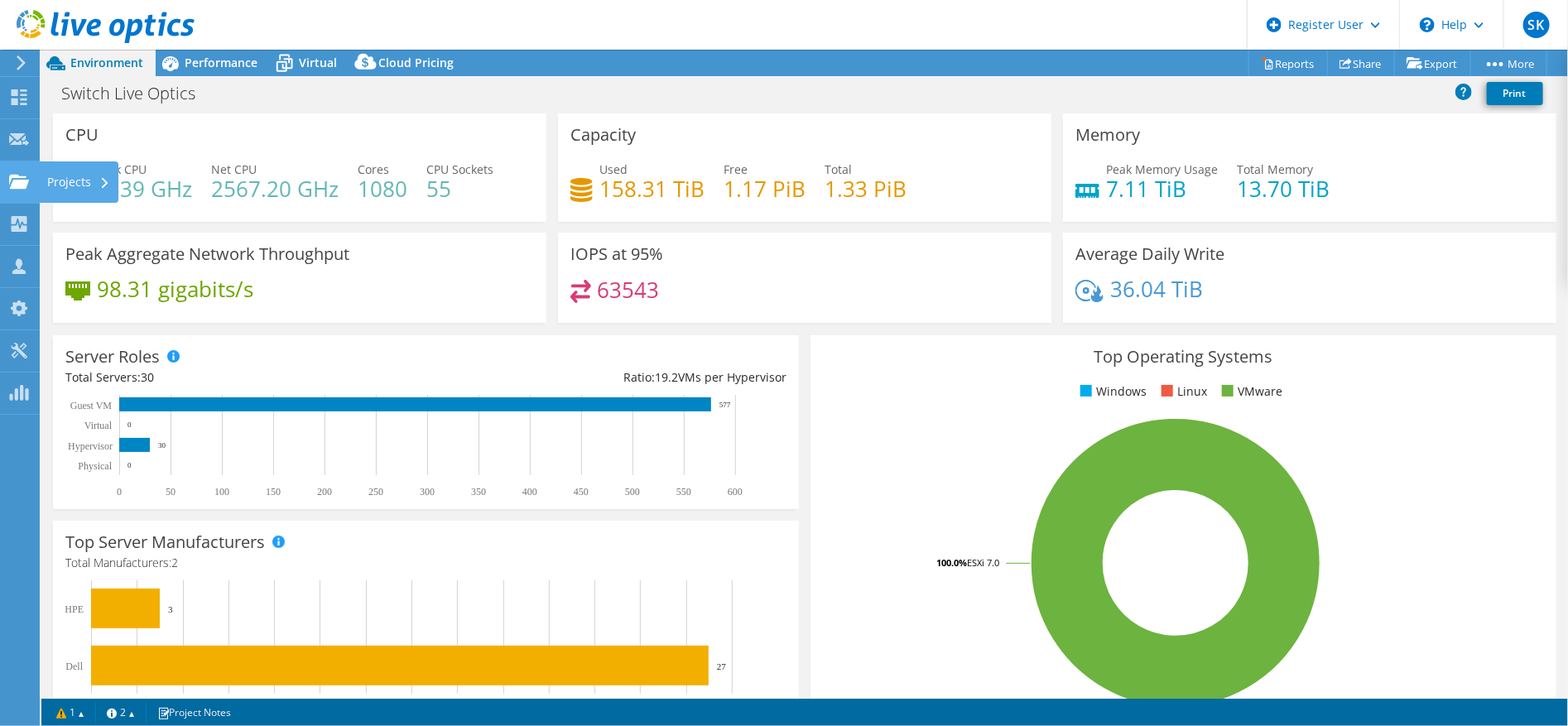
click at [60, 168] on div "Projects" at bounding box center [79, 182] width 80 height 42
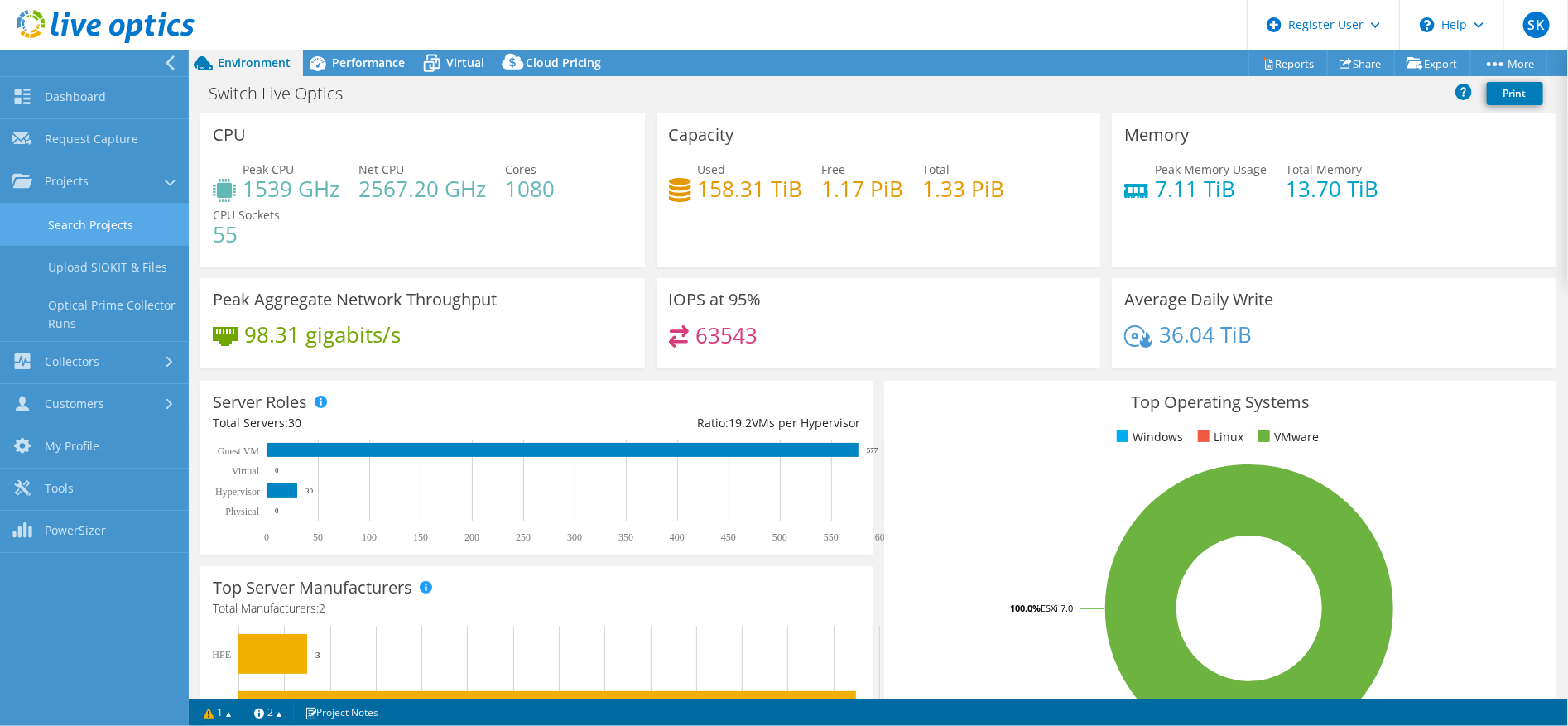
click at [116, 233] on link "Search Projects" at bounding box center [94, 225] width 189 height 43
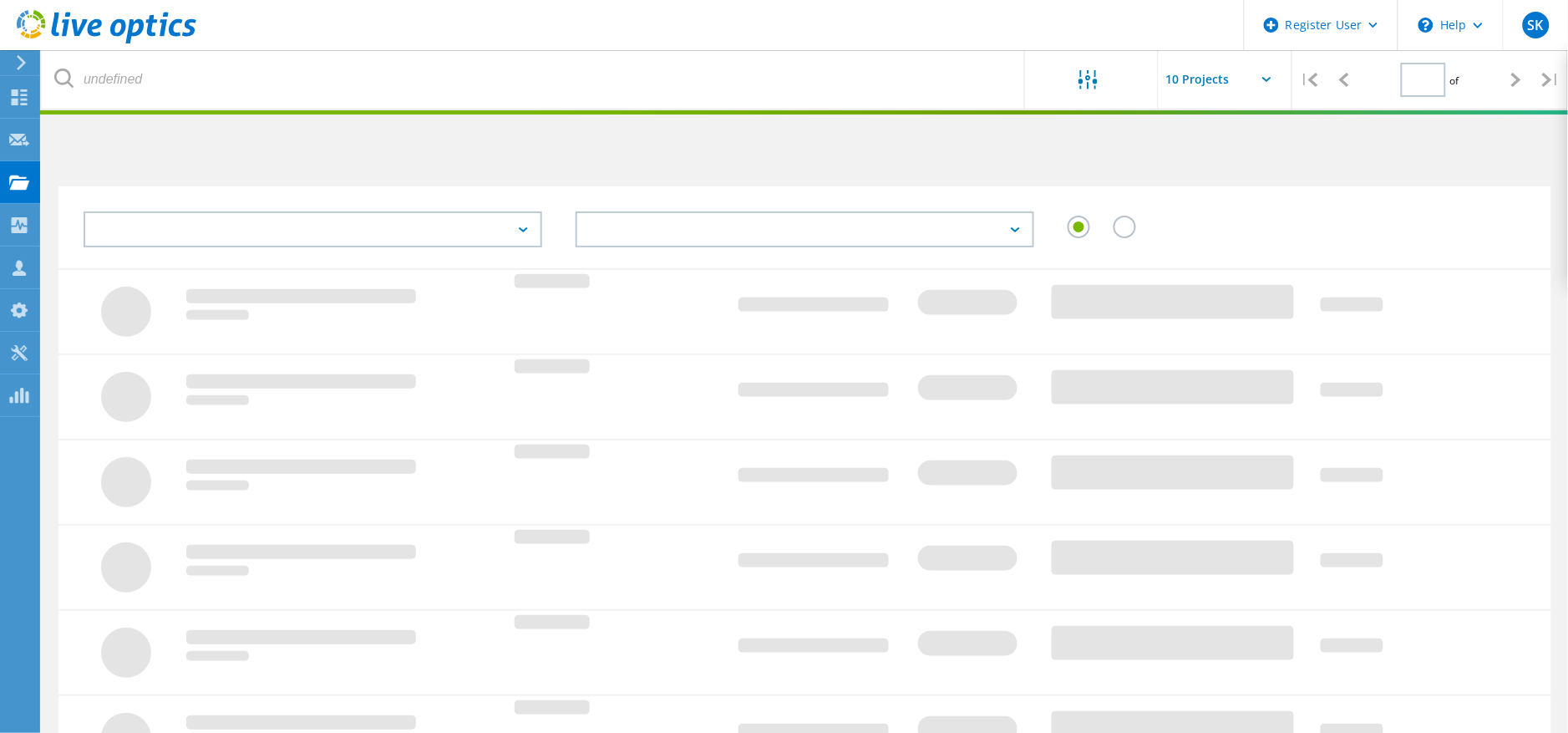
type input "1"
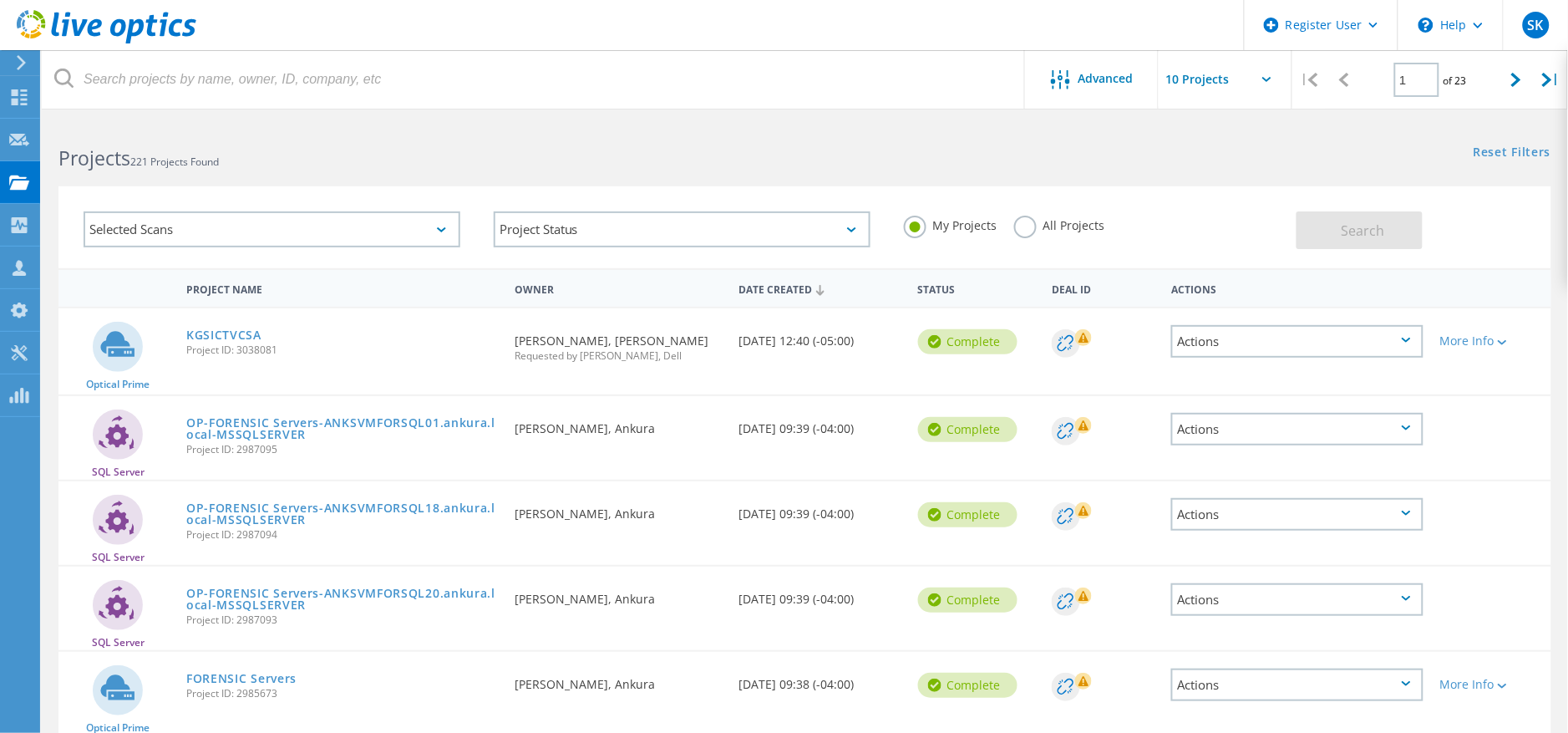
click at [240, 319] on div "KGSICTVCSA Project ID: 3038081" at bounding box center [342, 340] width 328 height 64
click at [237, 333] on link "KGSICTVCSA" at bounding box center [224, 335] width 75 height 12
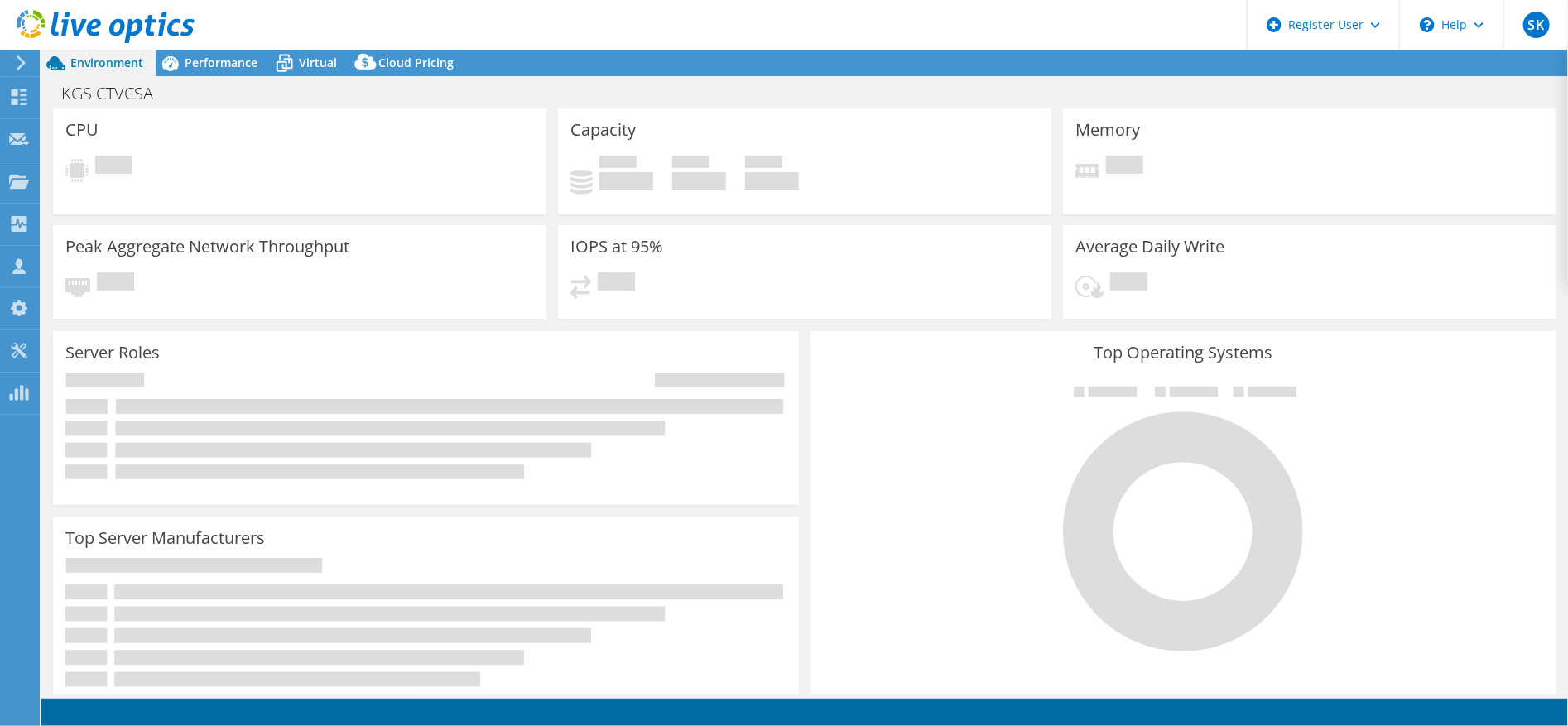
select select "USD"
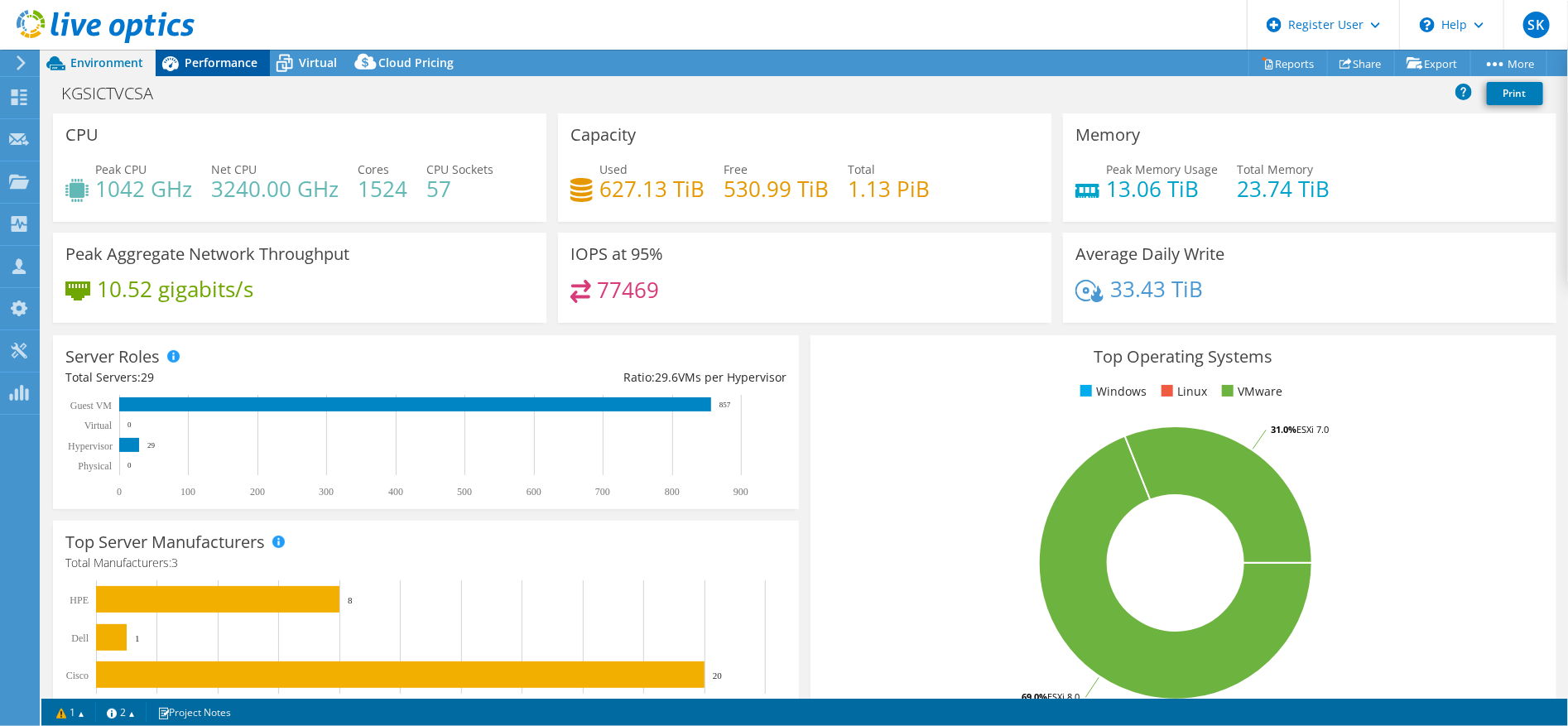
click at [196, 67] on span "Performance" at bounding box center [221, 63] width 73 height 16
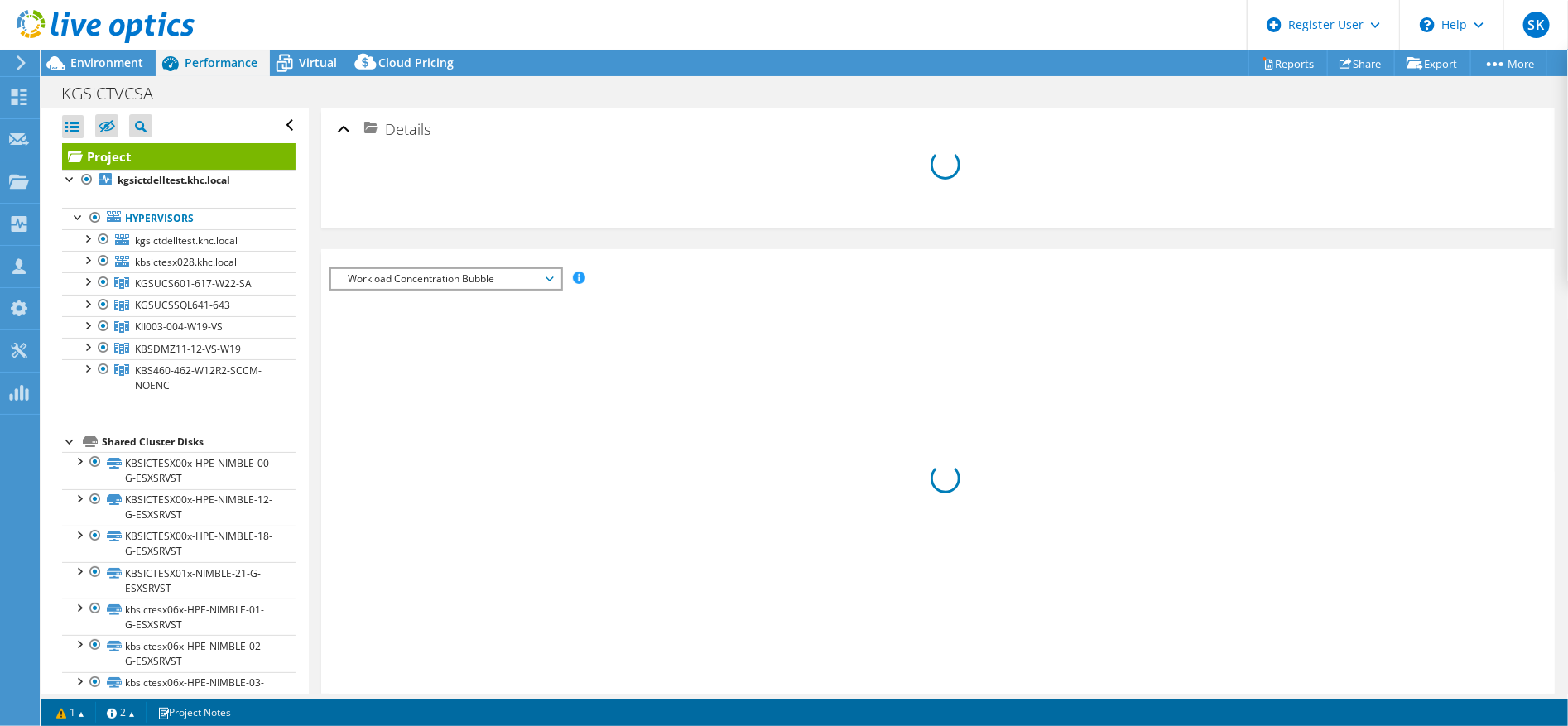
click at [220, 67] on span "Performance" at bounding box center [221, 63] width 73 height 16
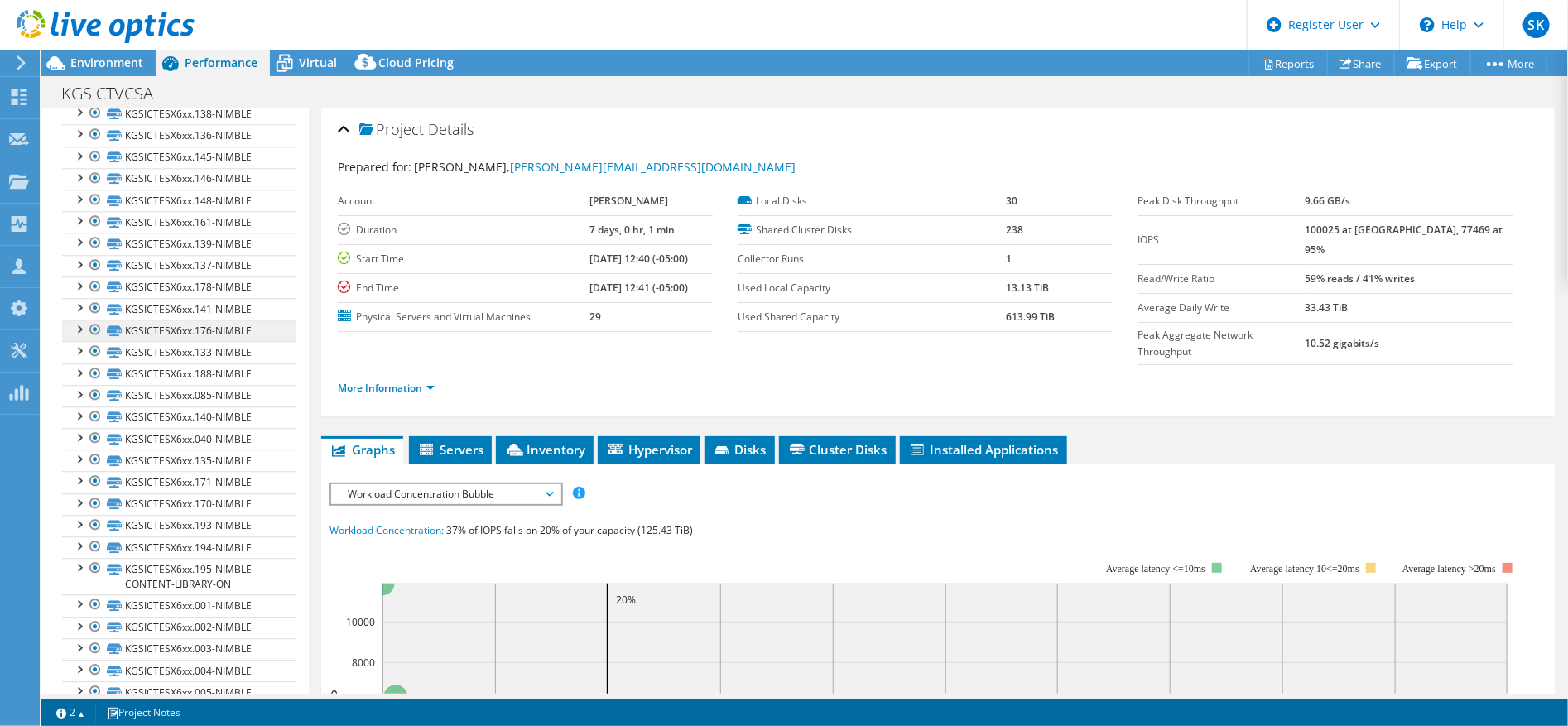
scroll to position [2483, 0]
click at [74, 387] on div at bounding box center [78, 380] width 17 height 17
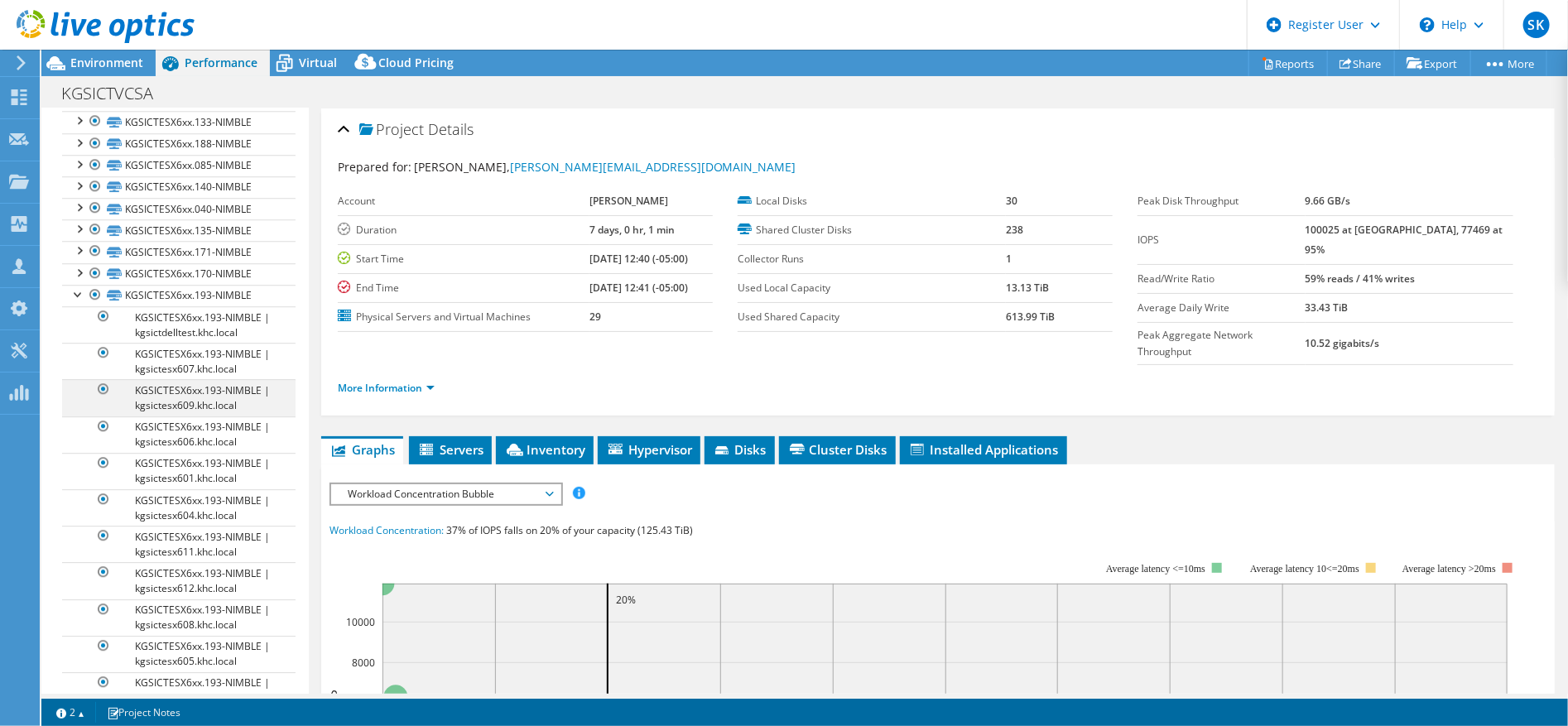
scroll to position [2575, 0]
click at [80, 297] on div at bounding box center [78, 289] width 17 height 17
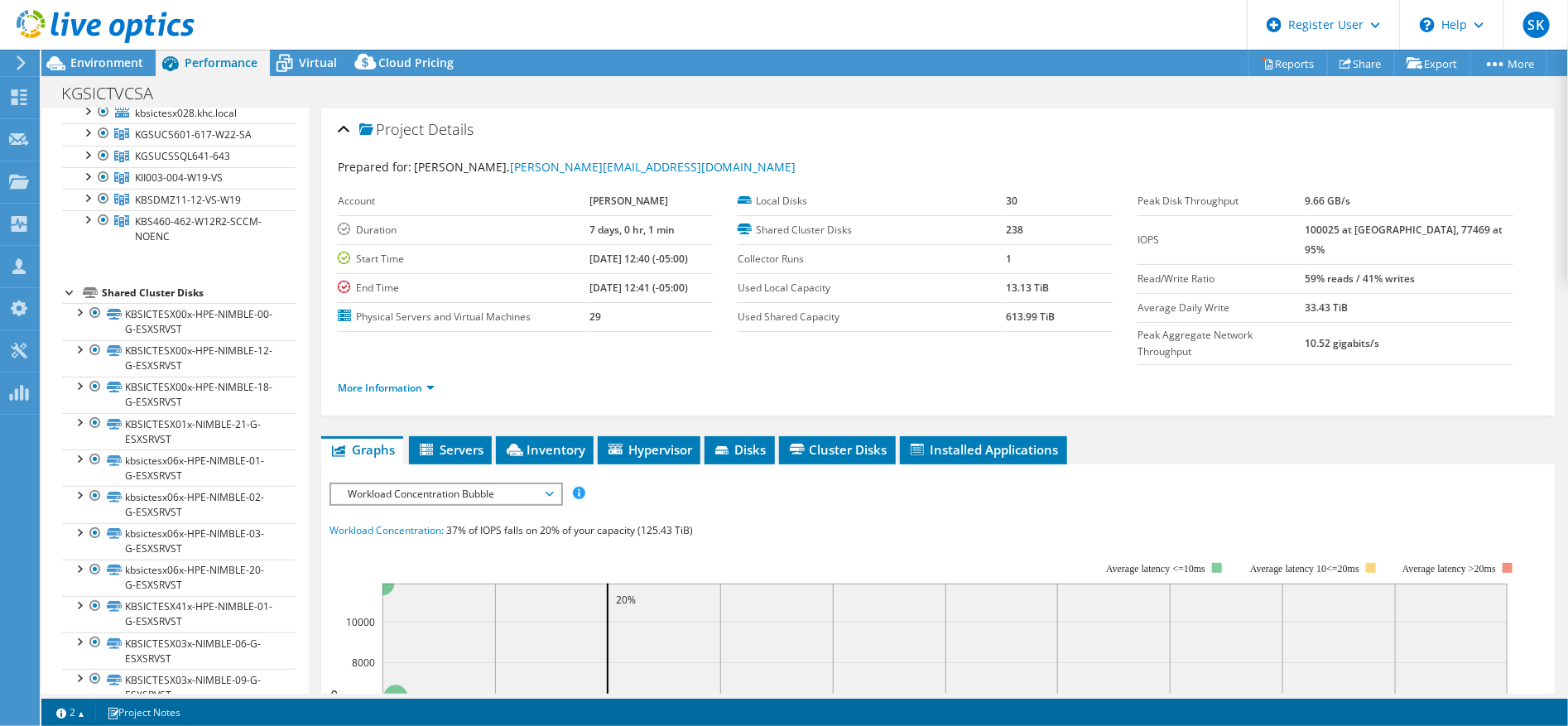
scroll to position [0, 0]
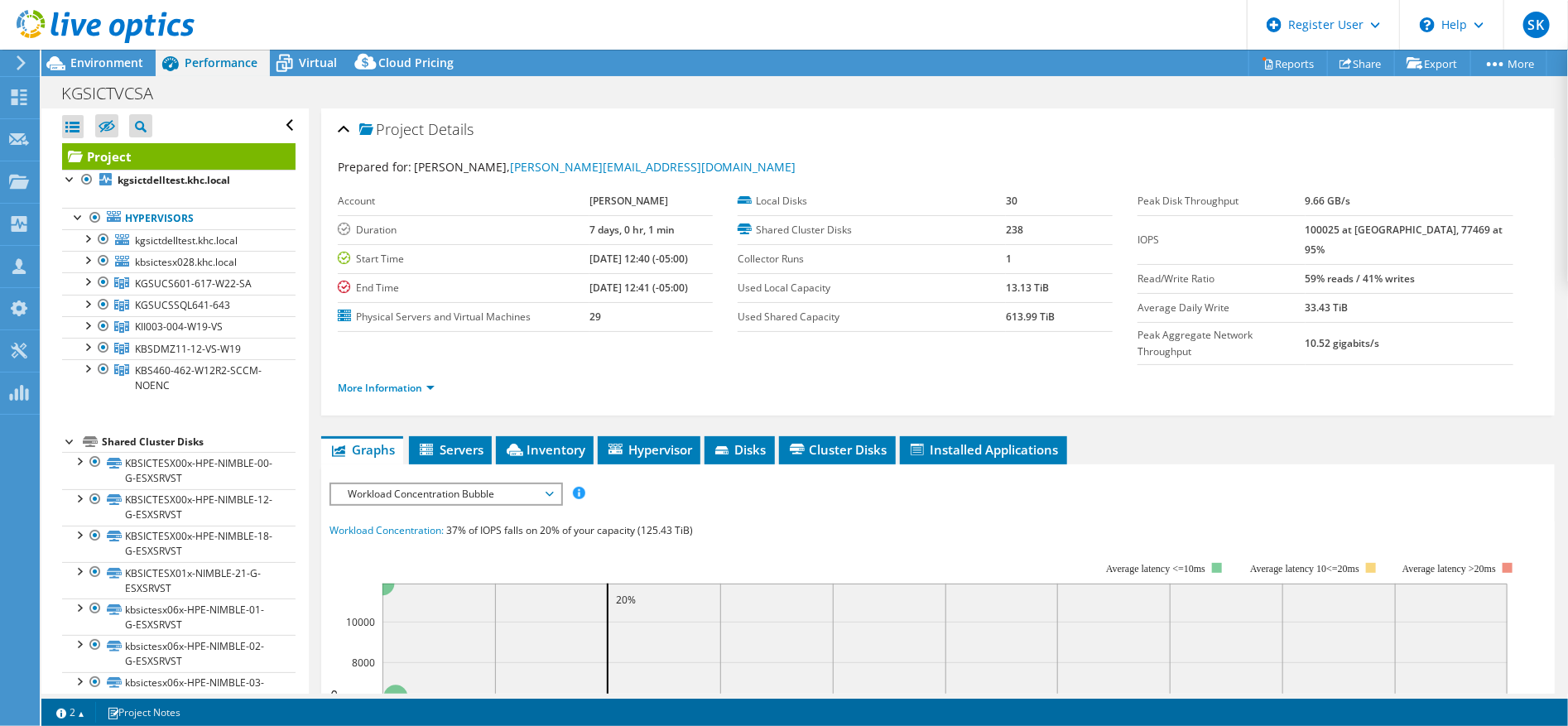
click at [65, 51] on div at bounding box center [97, 27] width 194 height 56
click at [99, 59] on span "Environment" at bounding box center [106, 63] width 73 height 16
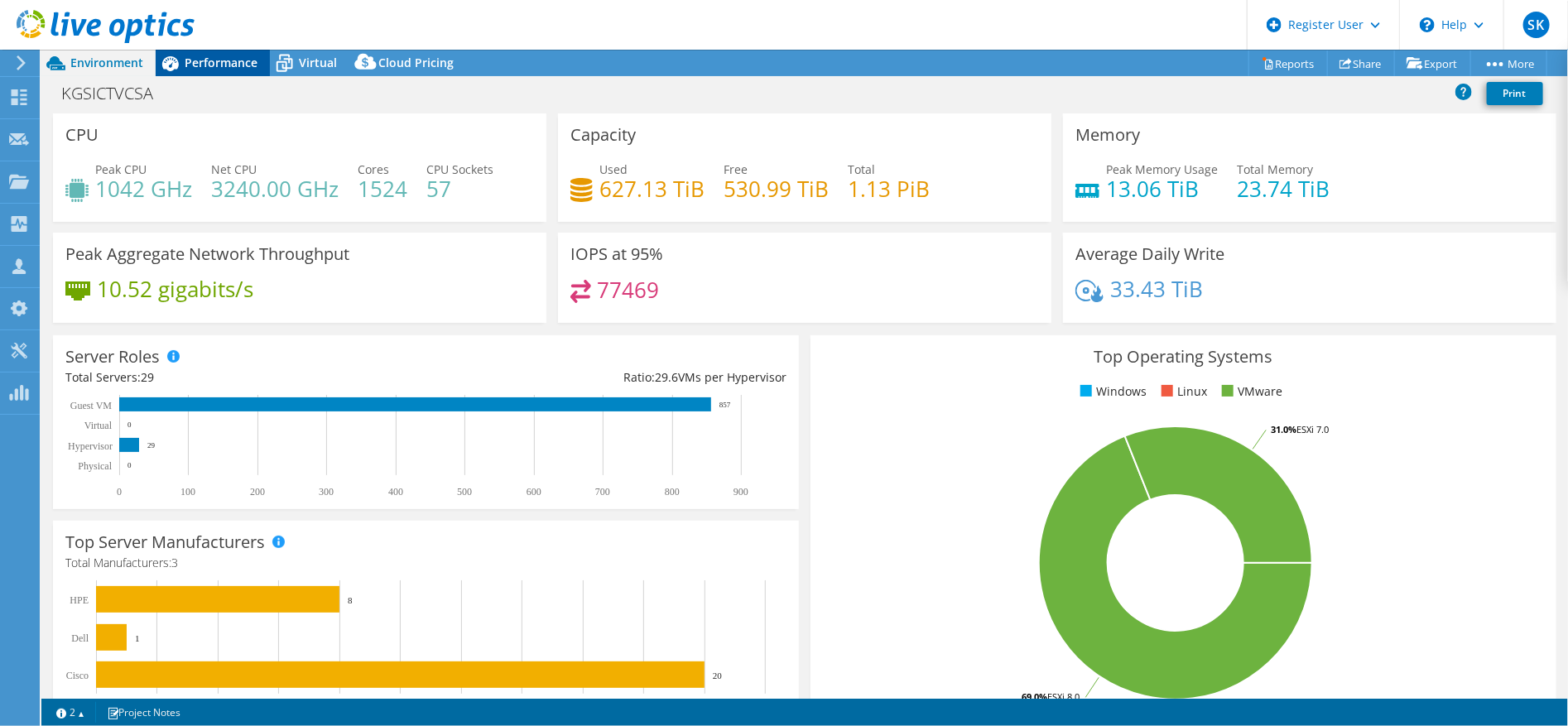
click at [216, 58] on span "Performance" at bounding box center [221, 63] width 73 height 16
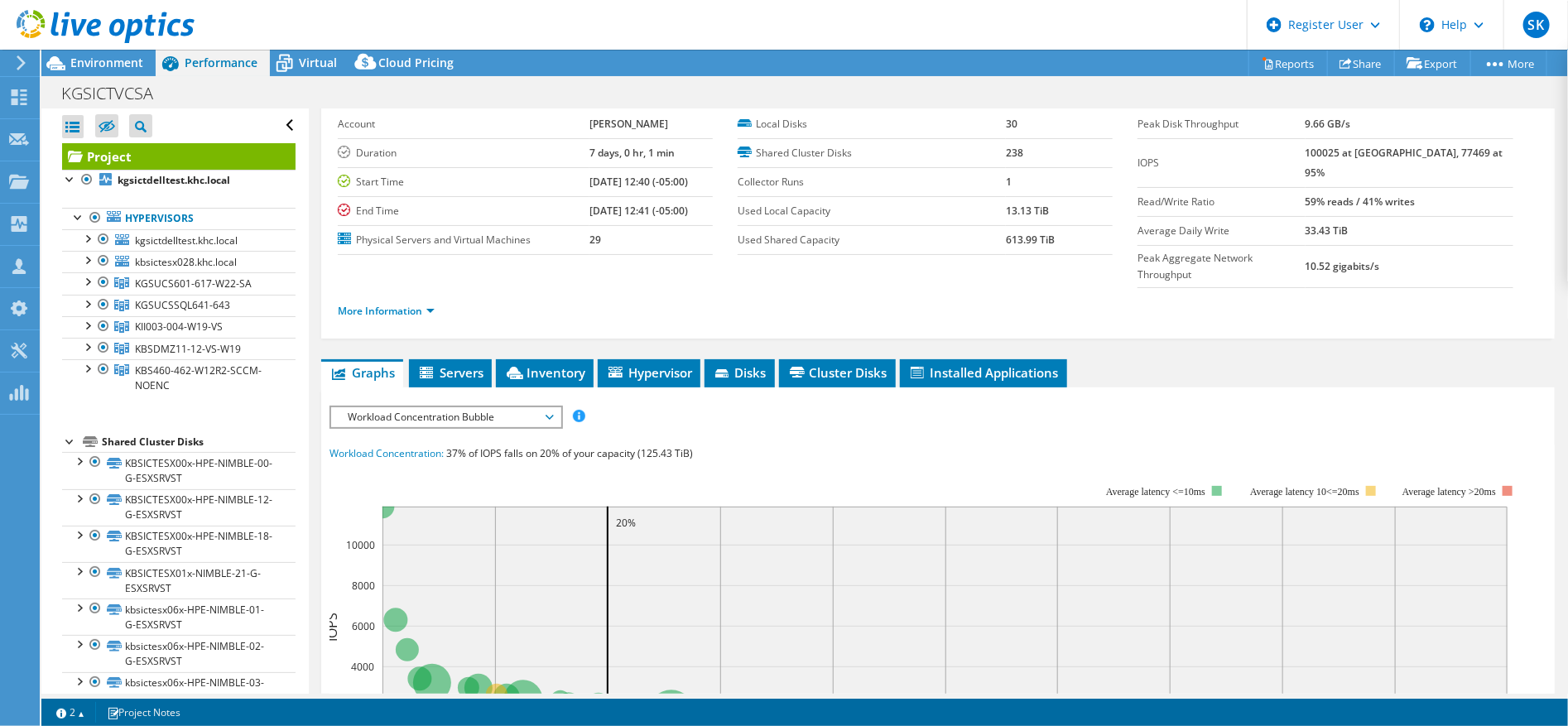
scroll to position [183, 0]
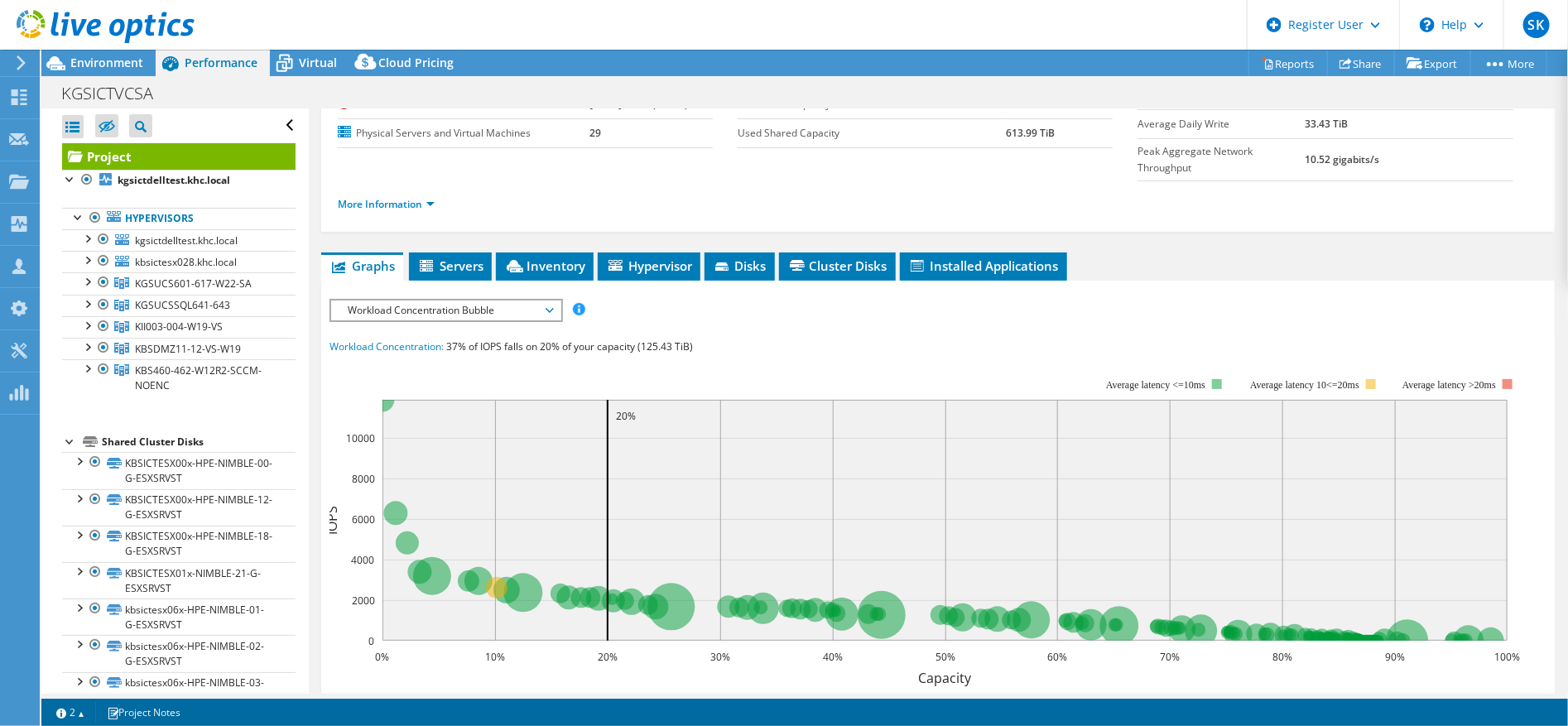
click at [541, 301] on span "Workload Concentration Bubble" at bounding box center [446, 310] width 213 height 20
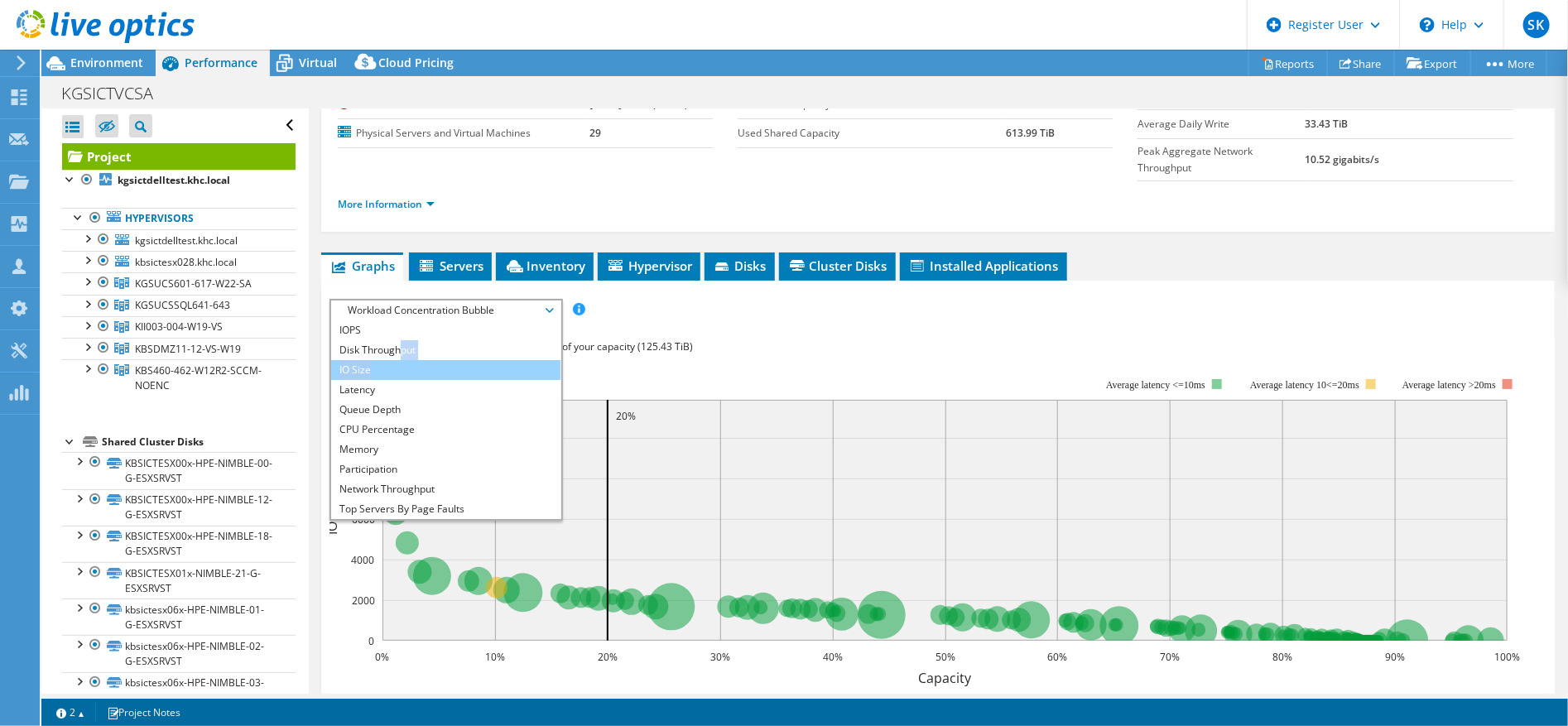
drag, startPoint x: 402, startPoint y: 321, endPoint x: 396, endPoint y: 332, distance: 12.5
click at [396, 332] on ul "IOPS Disk Throughput IO Size Latency Queue Depth CPU Percentage Memory Page Fau…" at bounding box center [445, 419] width 230 height 199
